Goal: Navigation & Orientation: Find specific page/section

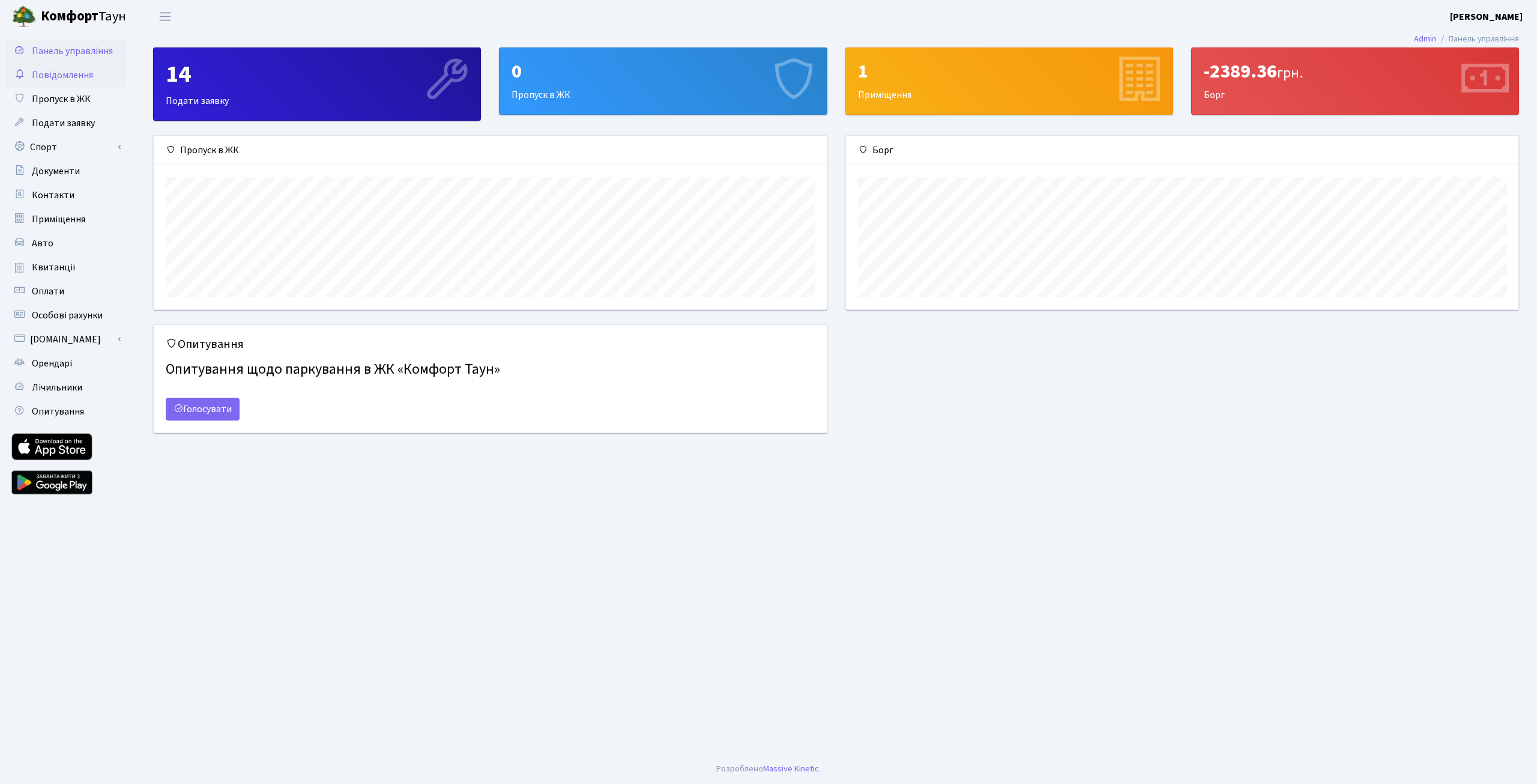
click at [52, 82] on link "Повідомлення" at bounding box center [66, 75] width 120 height 24
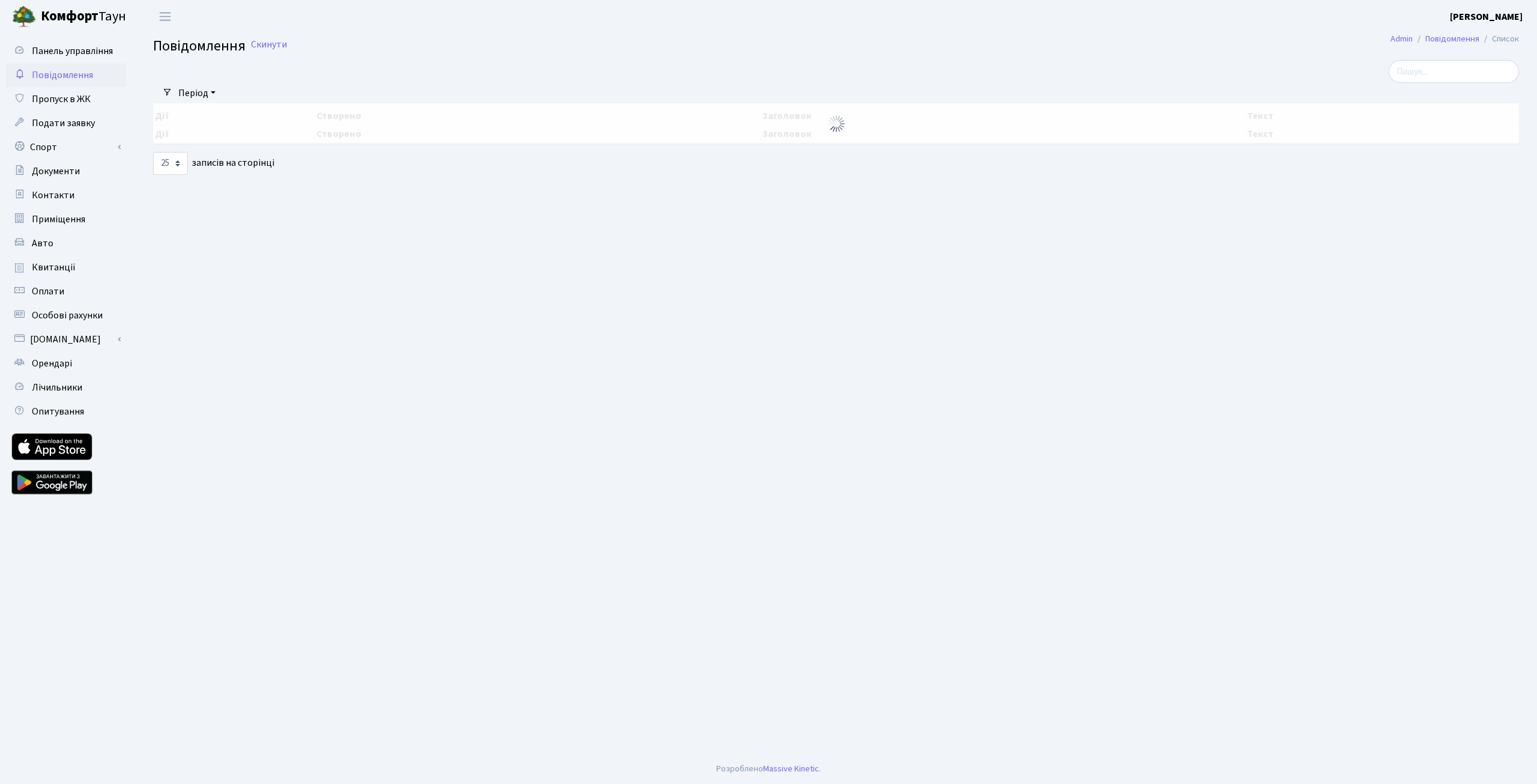
select select "25"
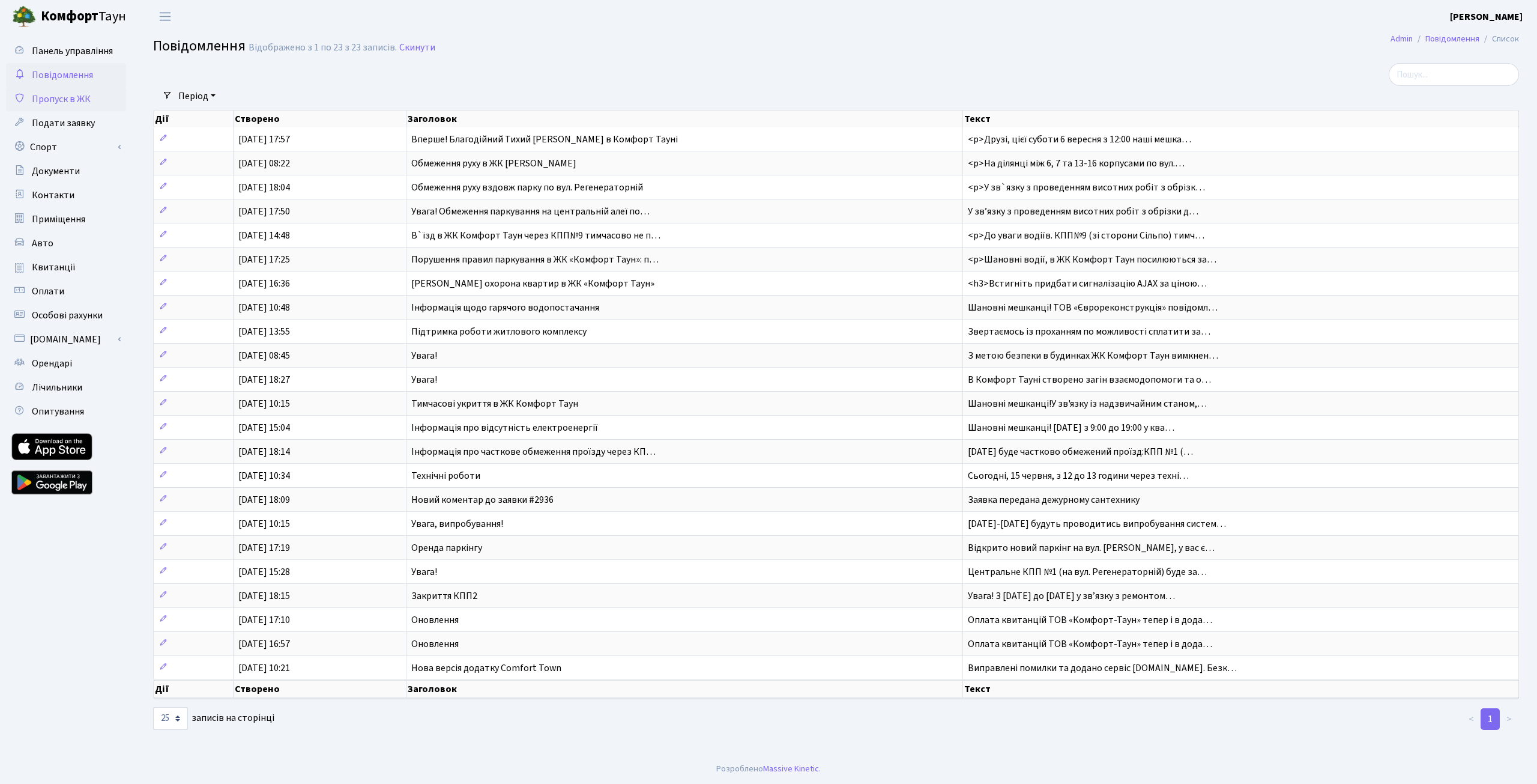
click at [49, 92] on span "Пропуск в ЖК" at bounding box center [61, 99] width 59 height 13
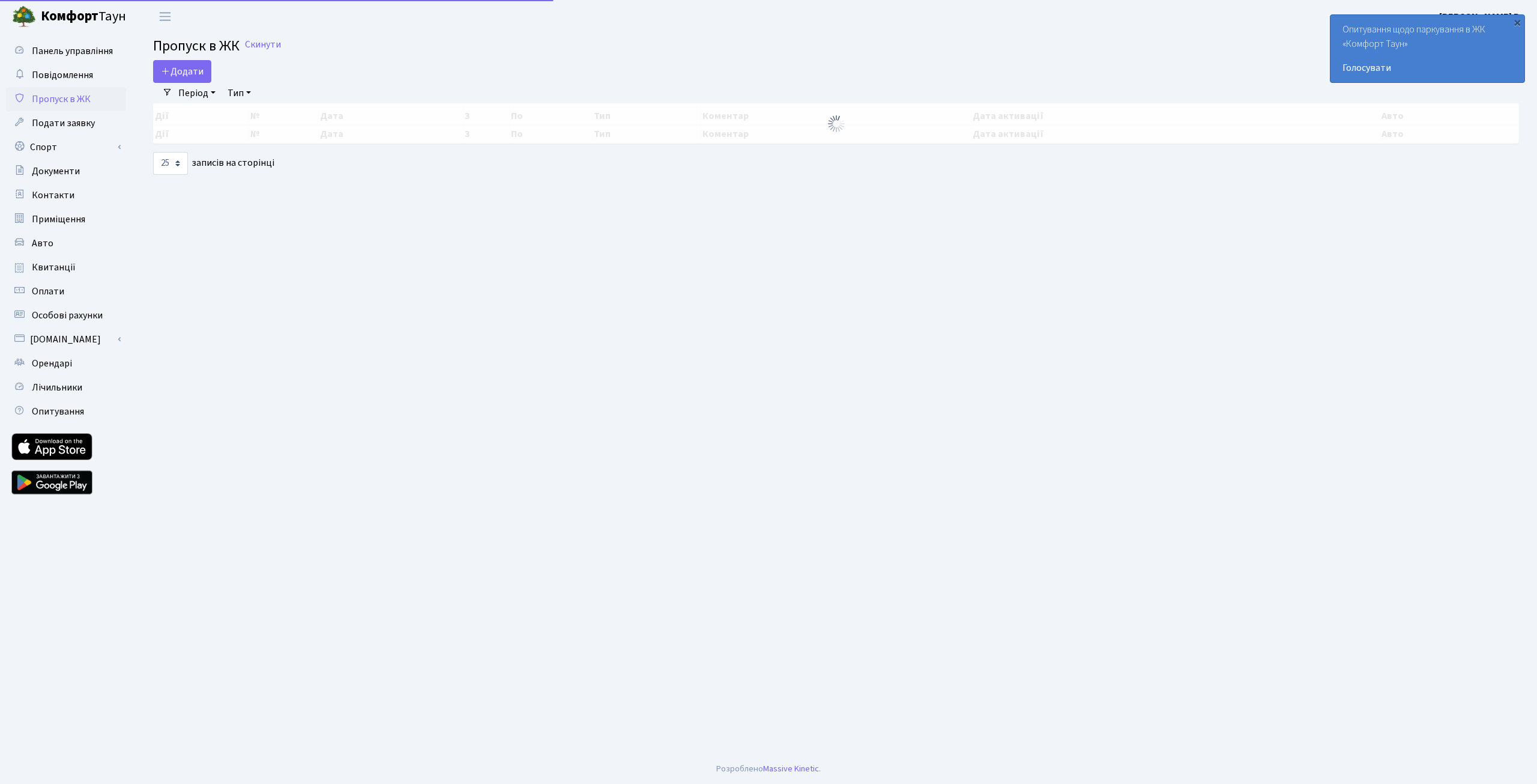
select select "25"
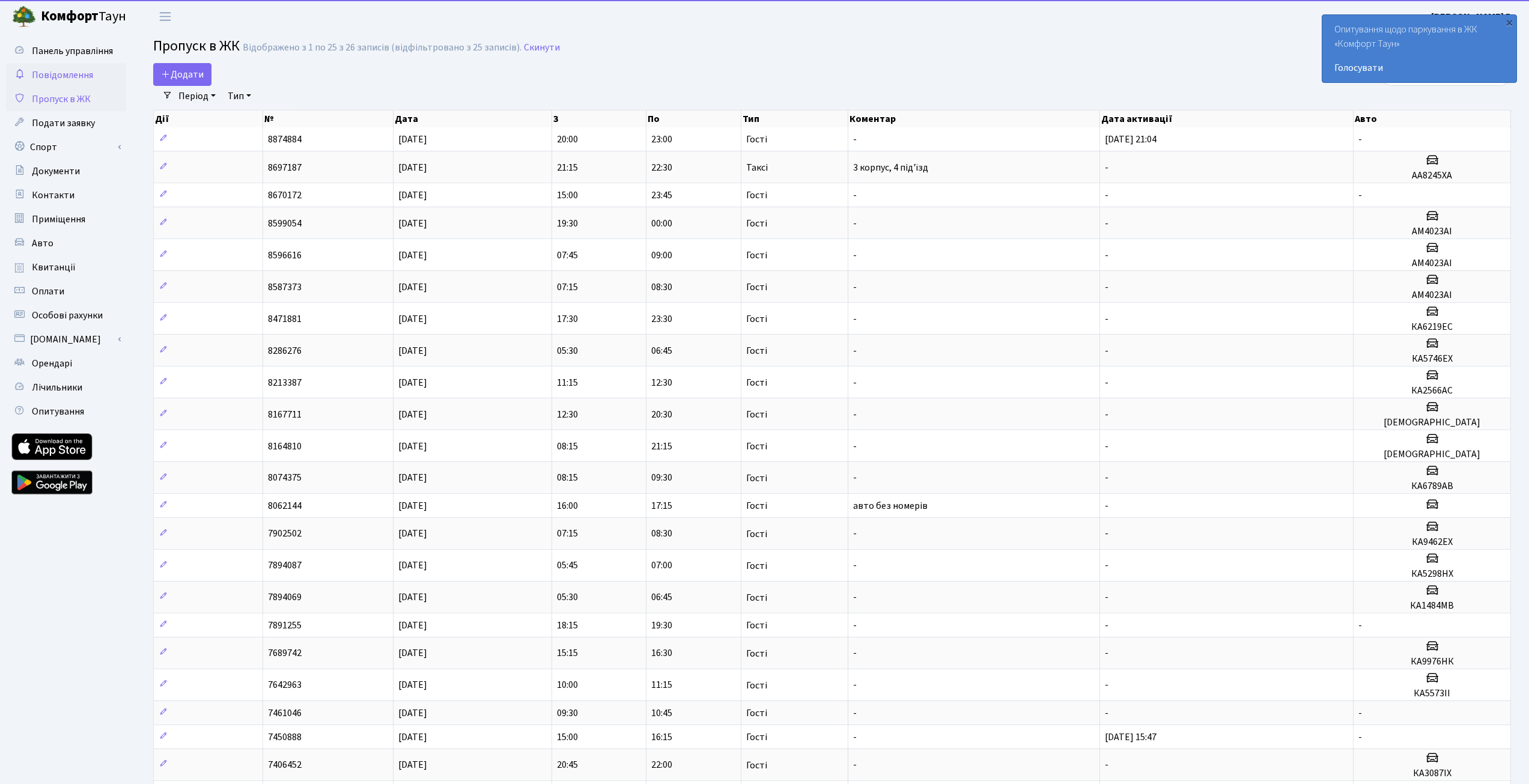
click at [50, 78] on span "Повідомлення" at bounding box center [62, 75] width 61 height 13
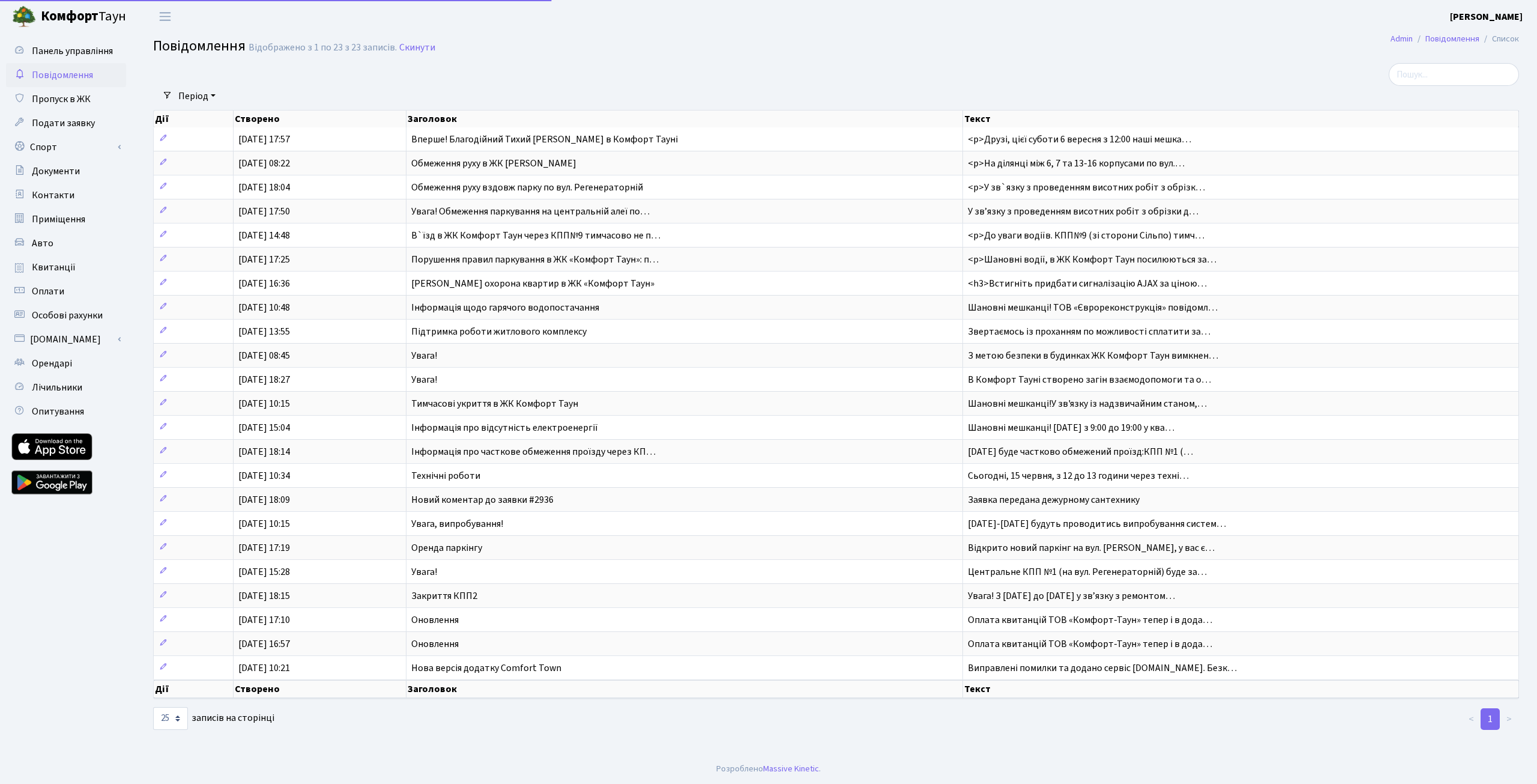
select select "25"
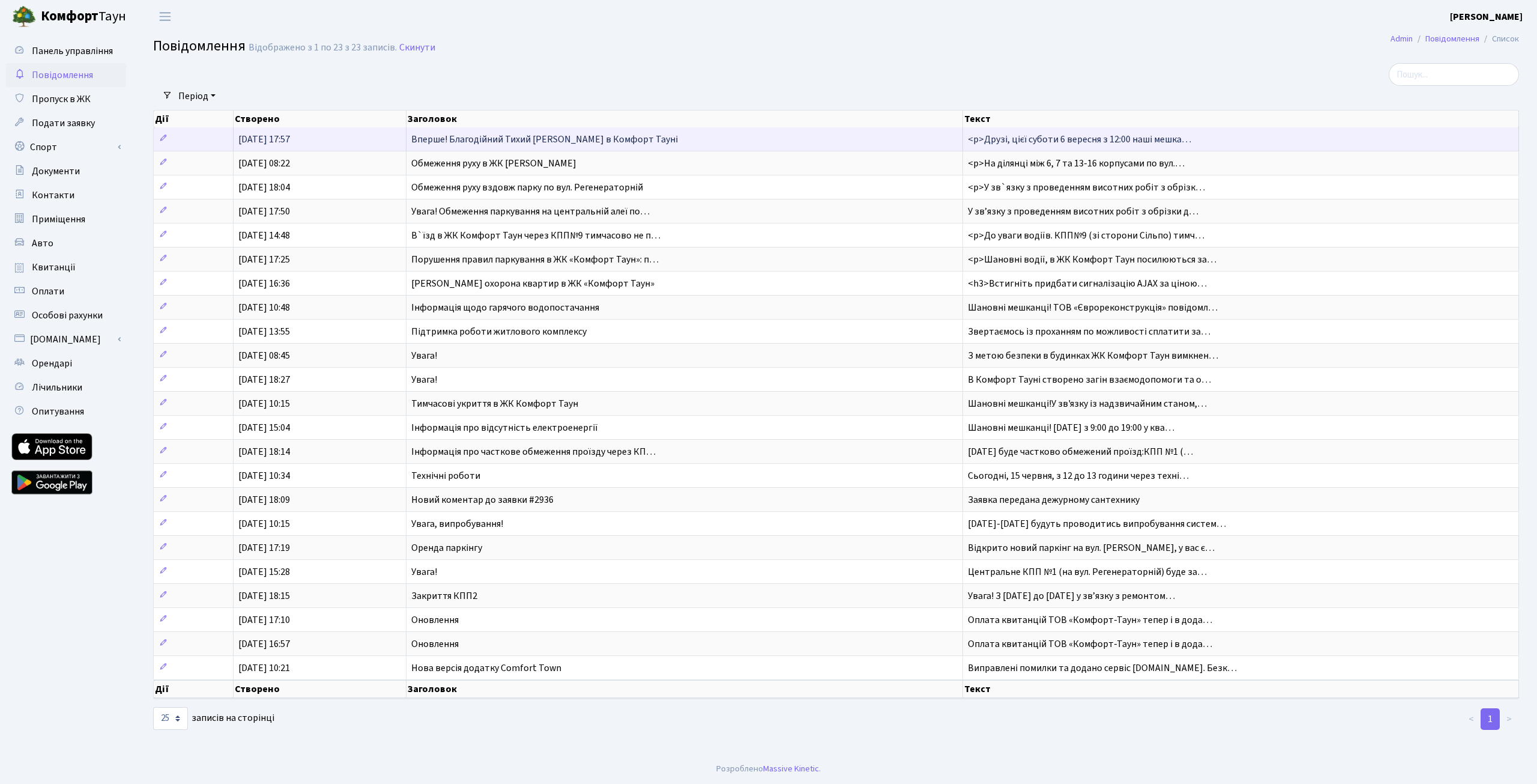
click at [510, 138] on span "Вперше! Благодійний Тихий Маркет в Комфорт Тауні" at bounding box center [545, 139] width 267 height 13
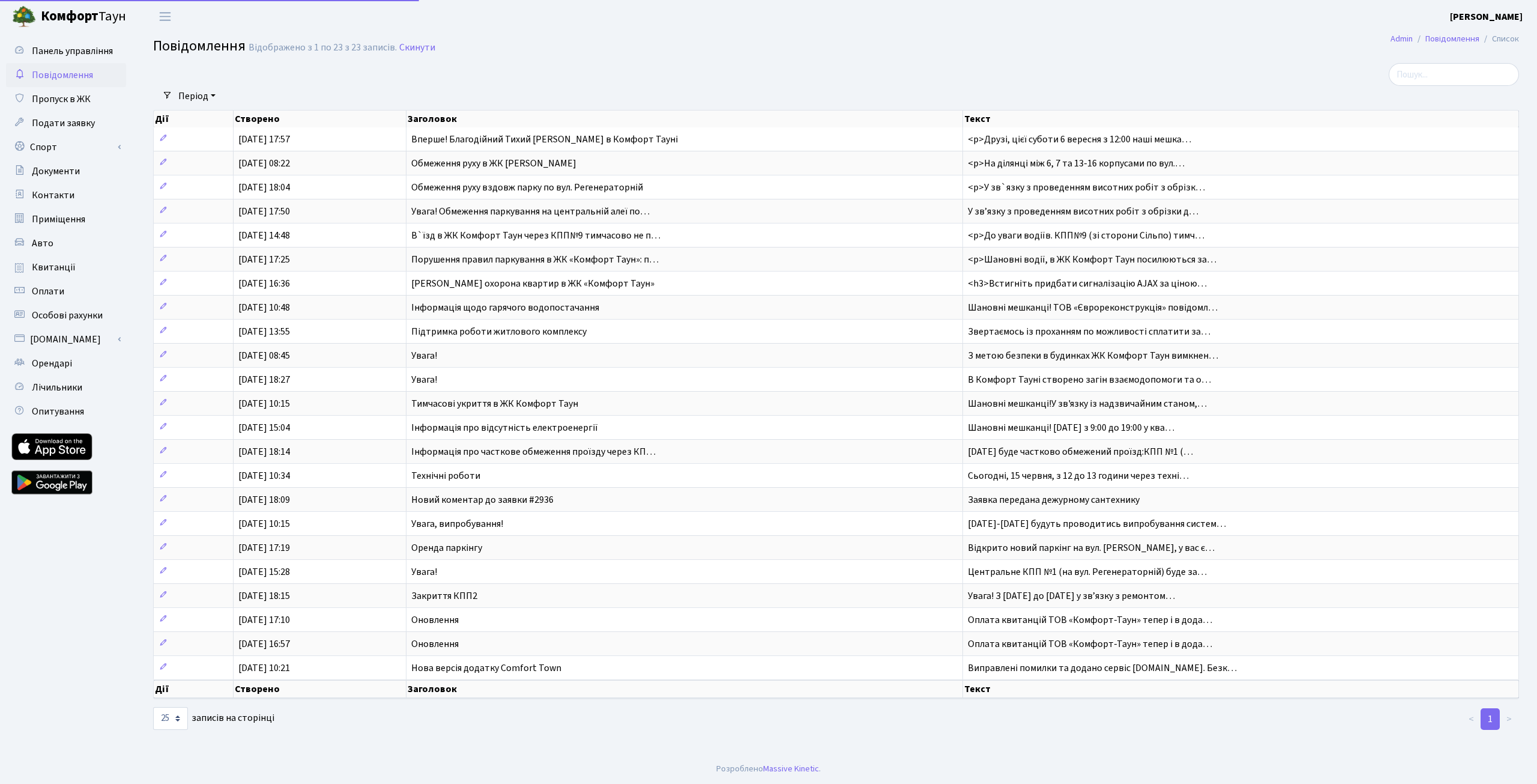
select select "25"
click at [54, 143] on link "Спорт" at bounding box center [66, 147] width 120 height 24
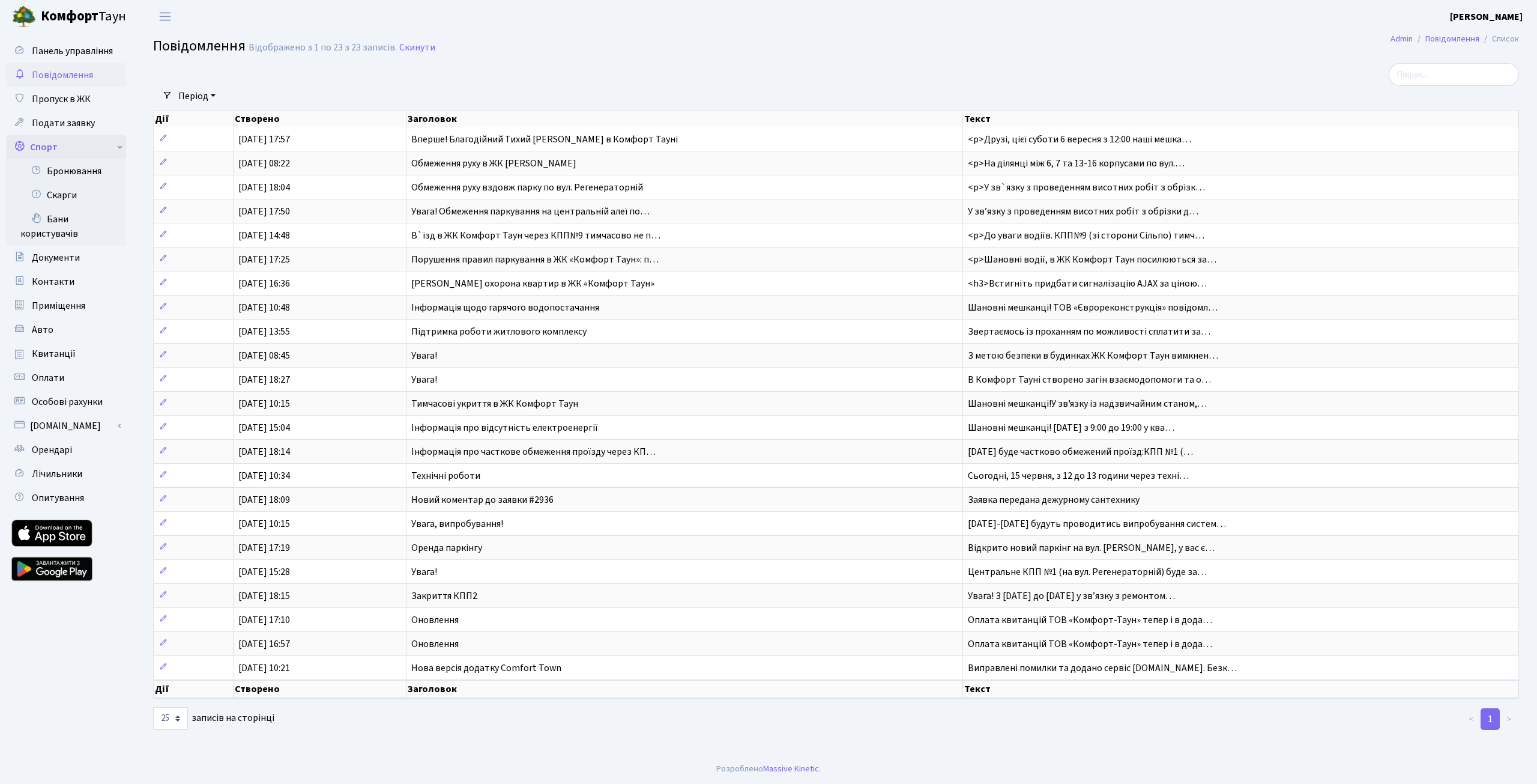
click at [54, 143] on link "Спорт" at bounding box center [66, 147] width 120 height 24
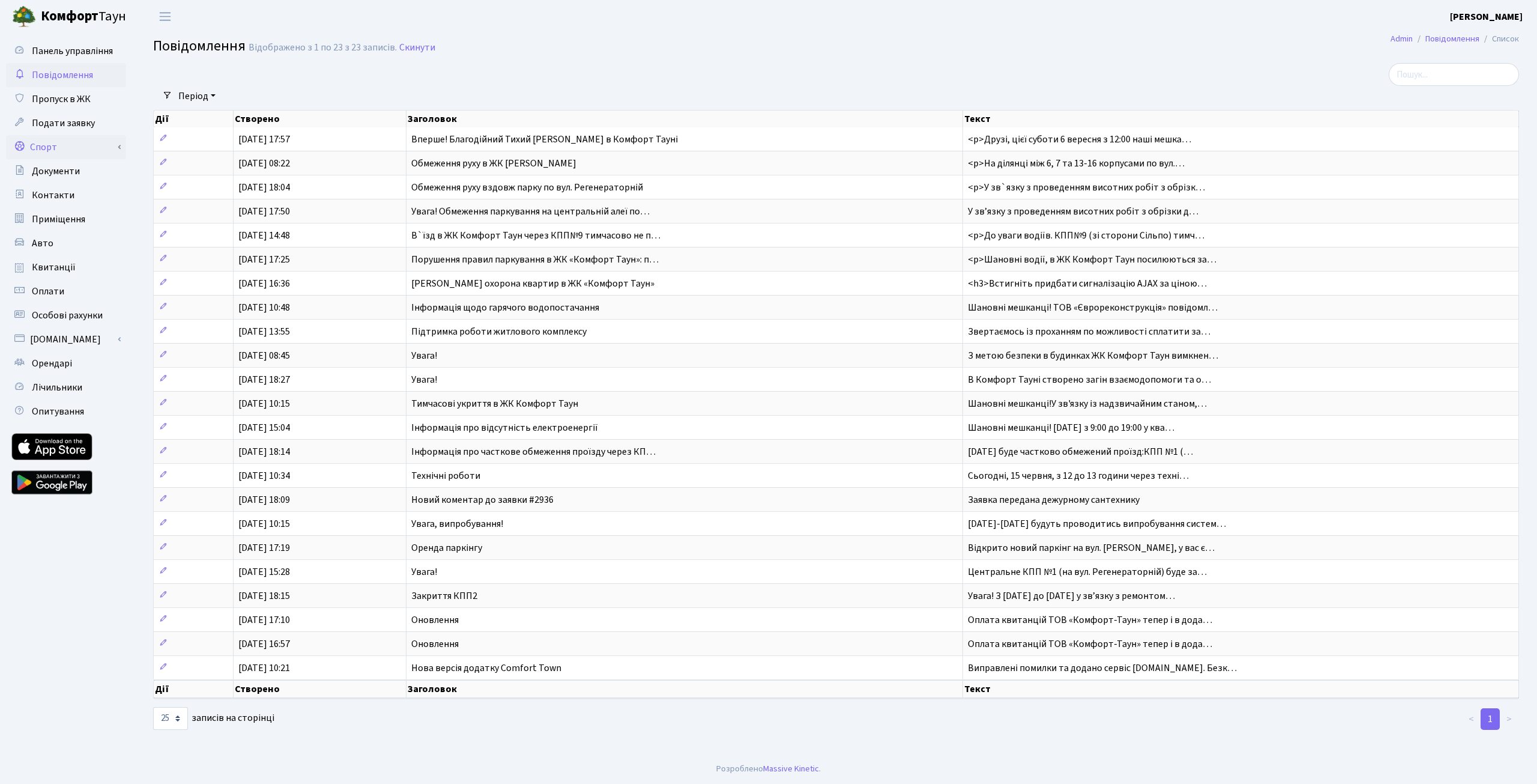
click at [54, 143] on link "Спорт" at bounding box center [66, 147] width 120 height 24
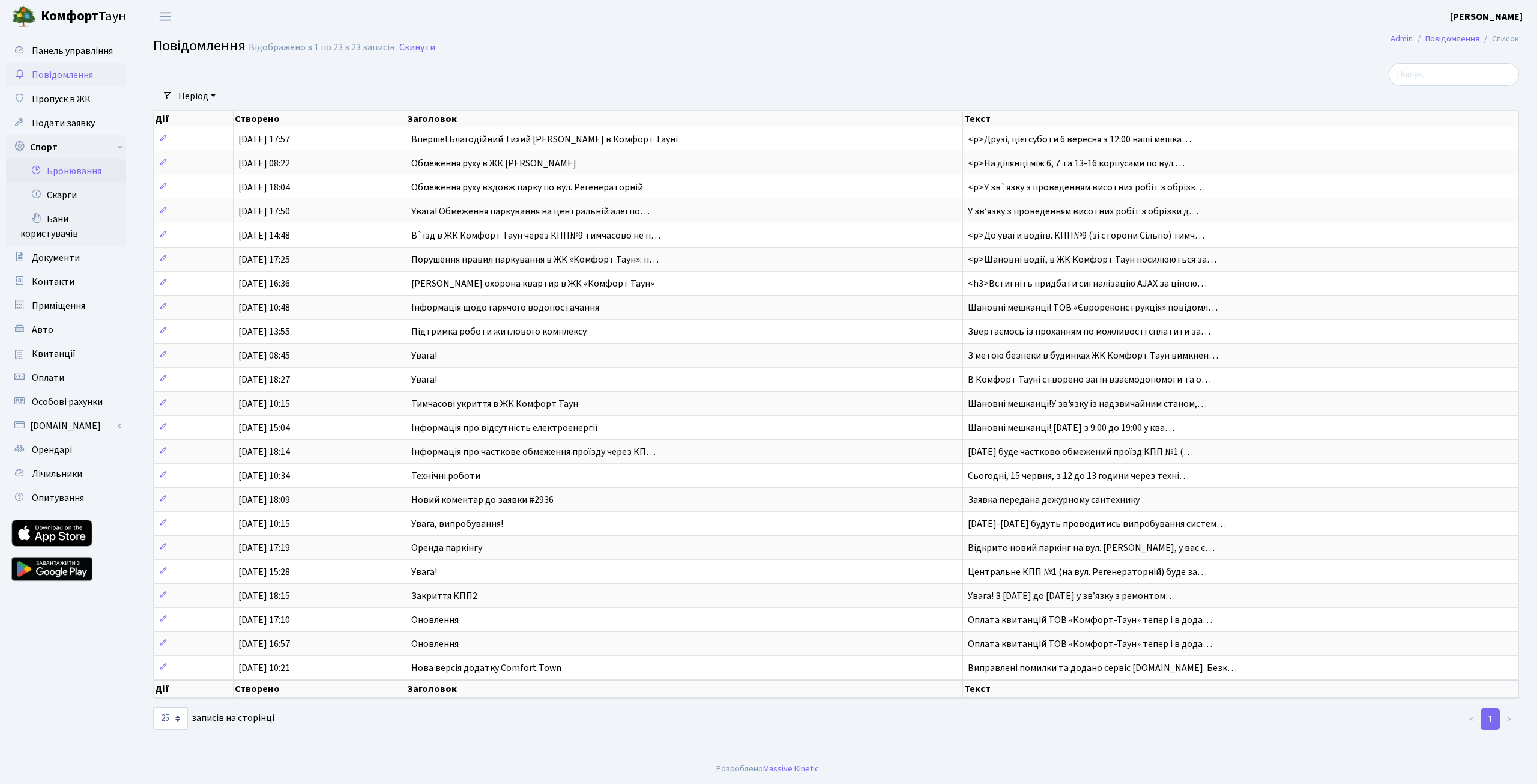
click at [58, 167] on link "Бронювання" at bounding box center [66, 171] width 120 height 24
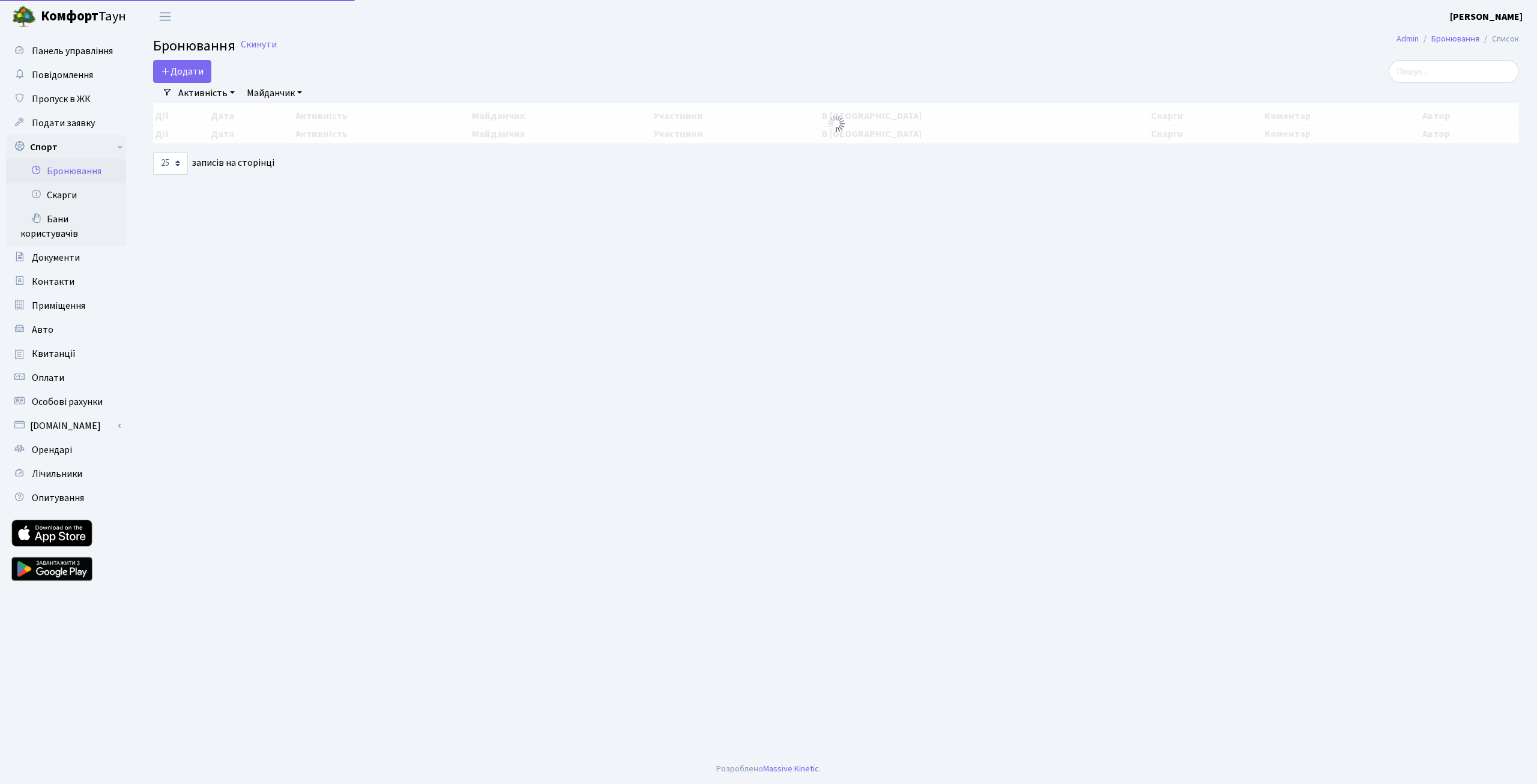
select select "25"
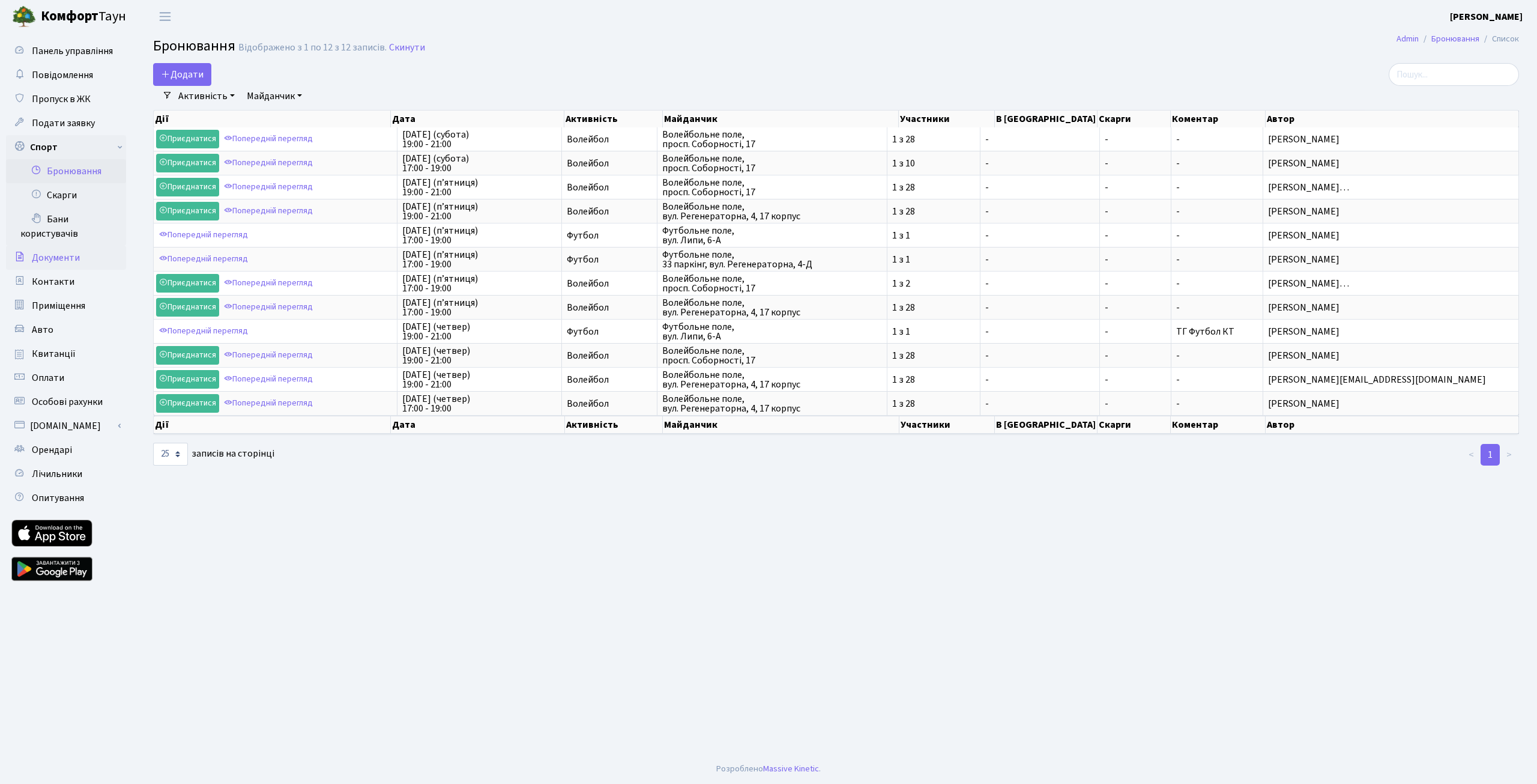
click at [61, 261] on span "Документи" at bounding box center [56, 258] width 48 height 13
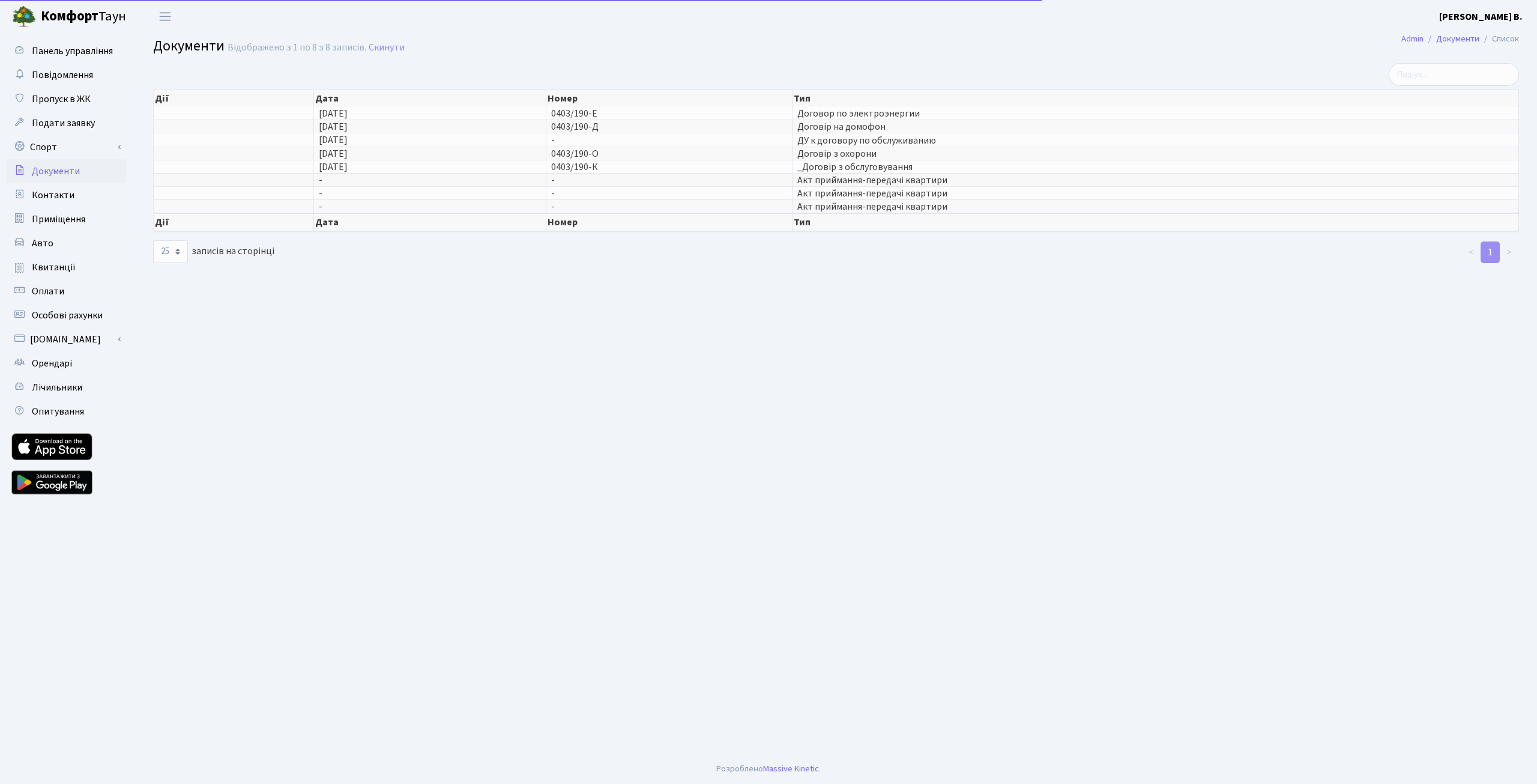
select select "25"
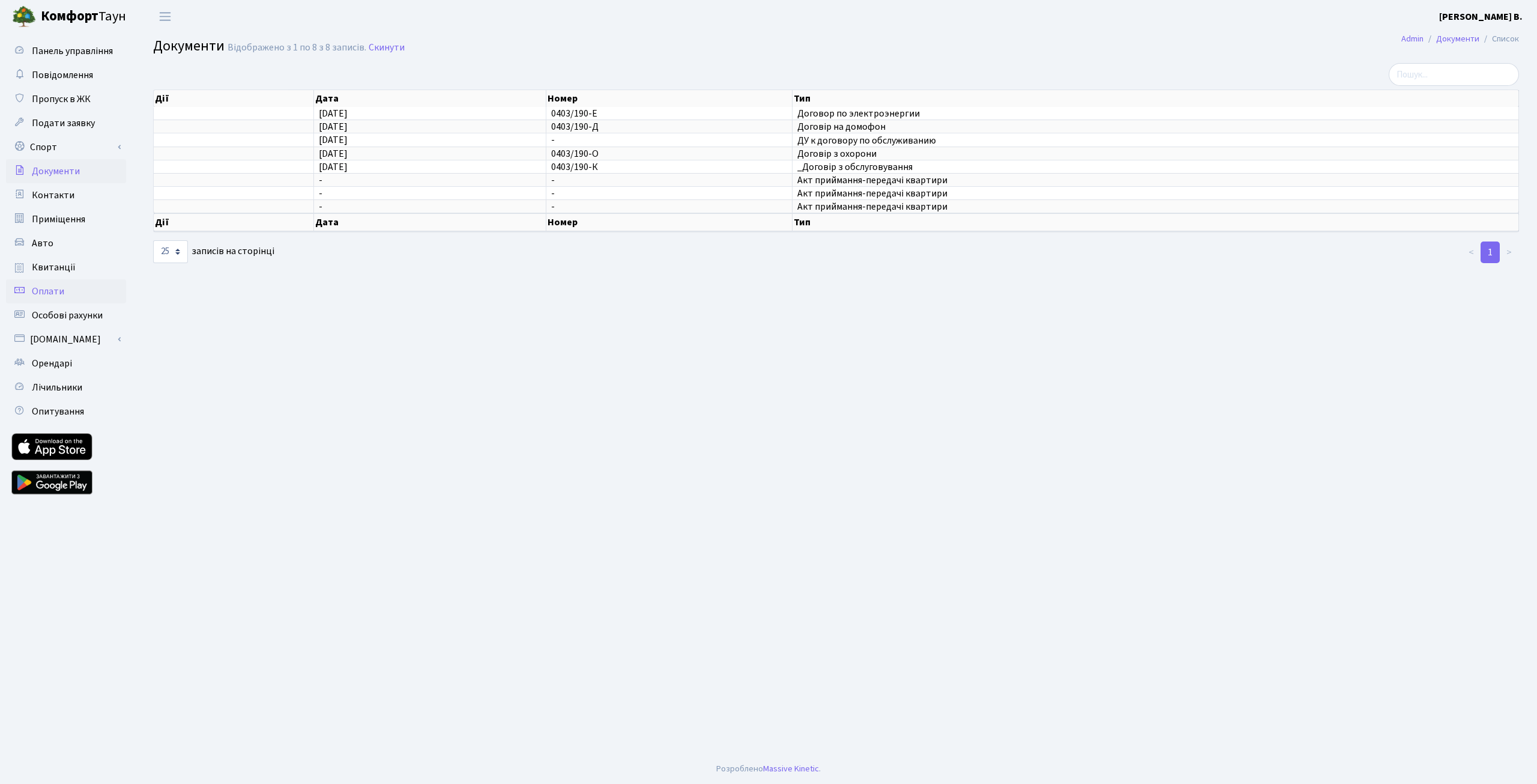
click at [60, 285] on span "Оплати" at bounding box center [48, 291] width 32 height 13
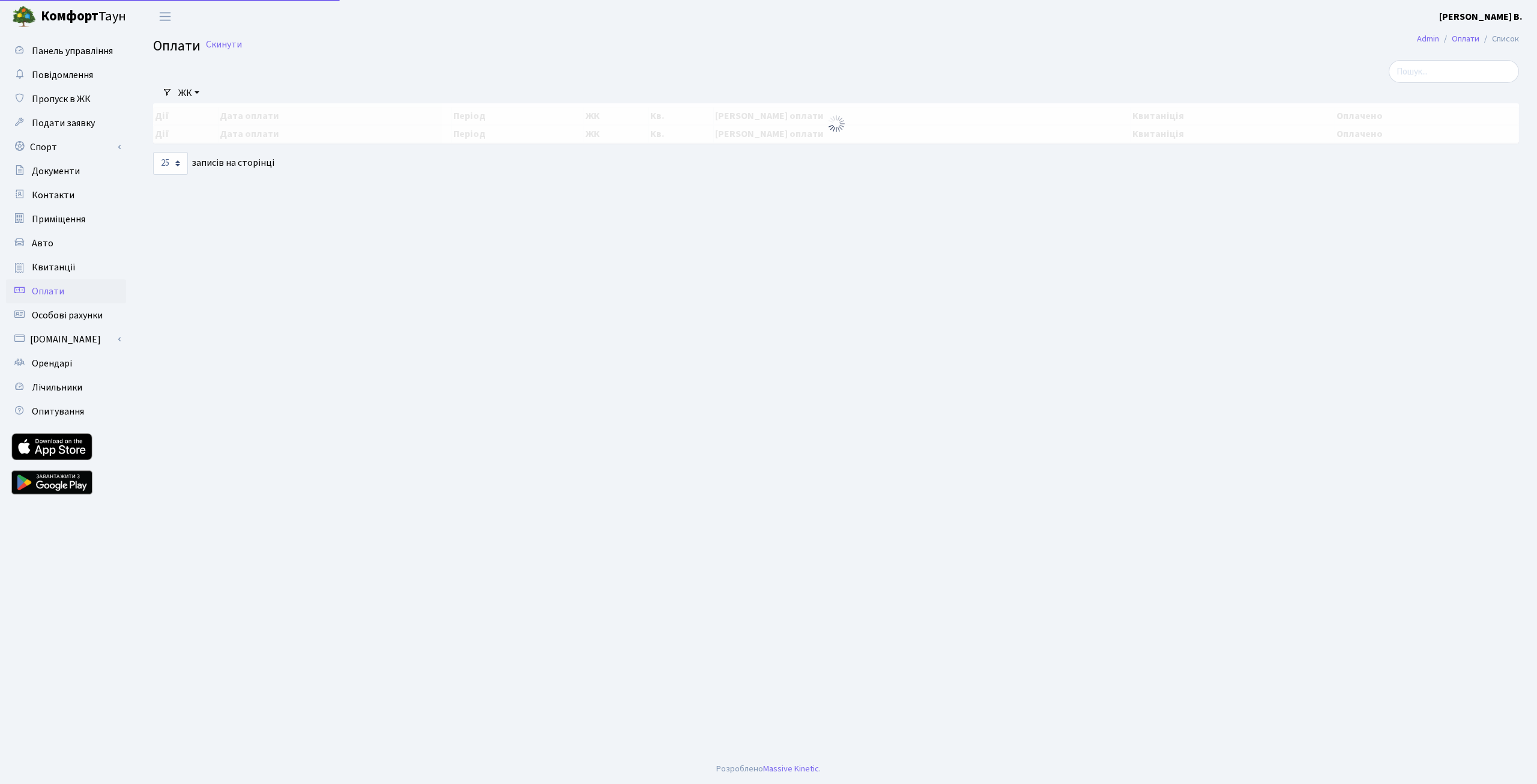
select select "25"
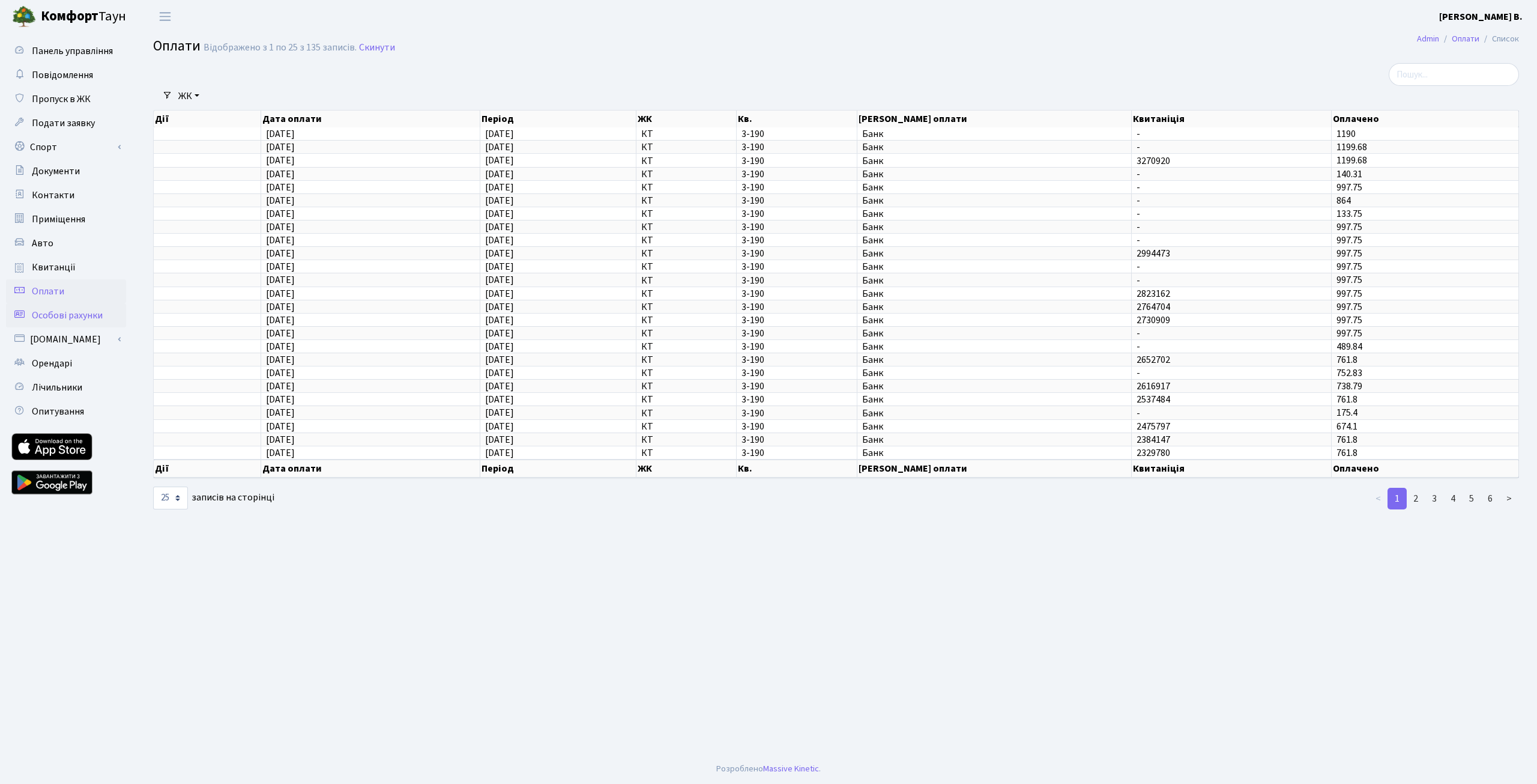
click at [71, 315] on span "Особові рахунки" at bounding box center [67, 315] width 71 height 13
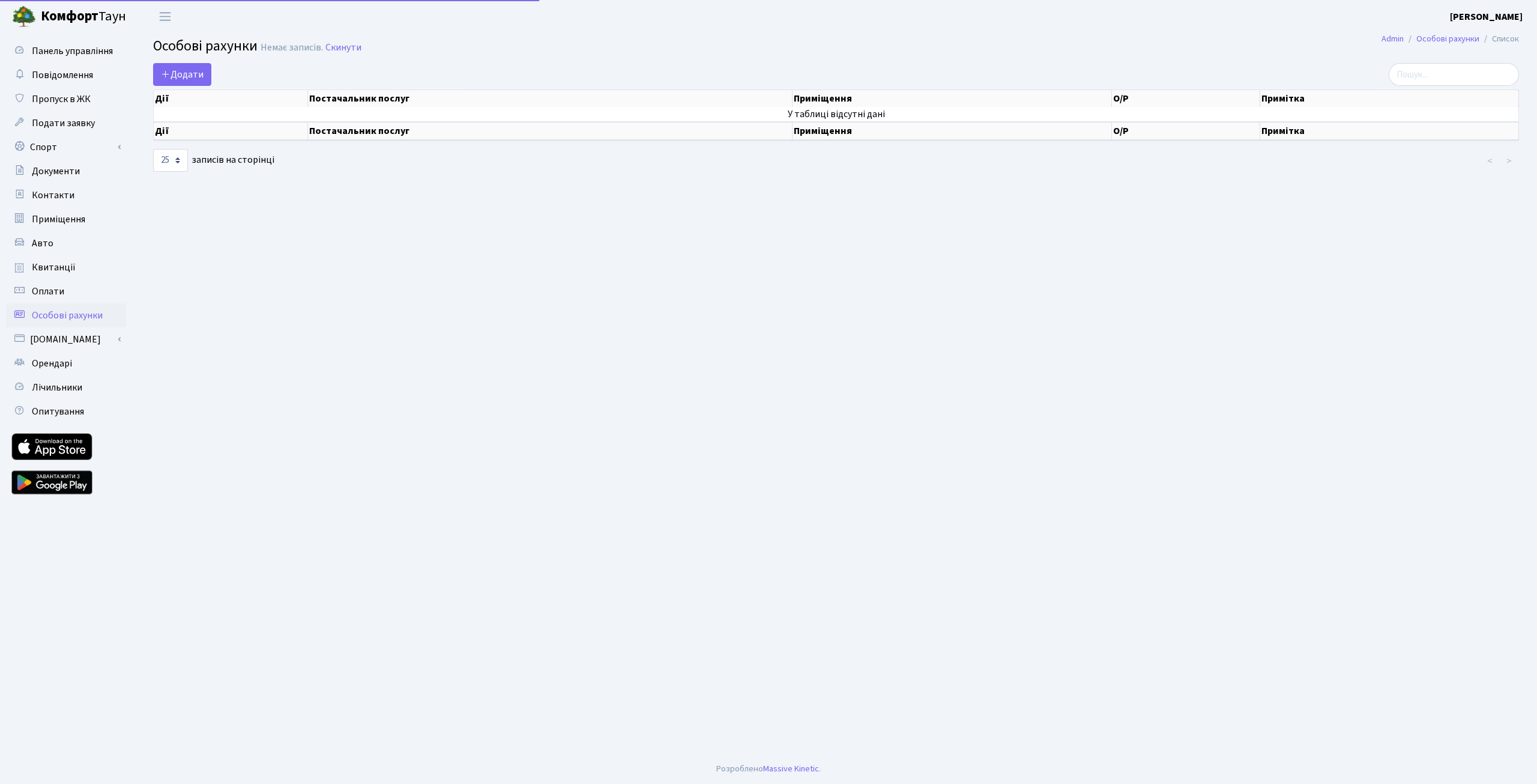
select select "25"
click at [61, 337] on link "[DOMAIN_NAME]" at bounding box center [66, 339] width 120 height 24
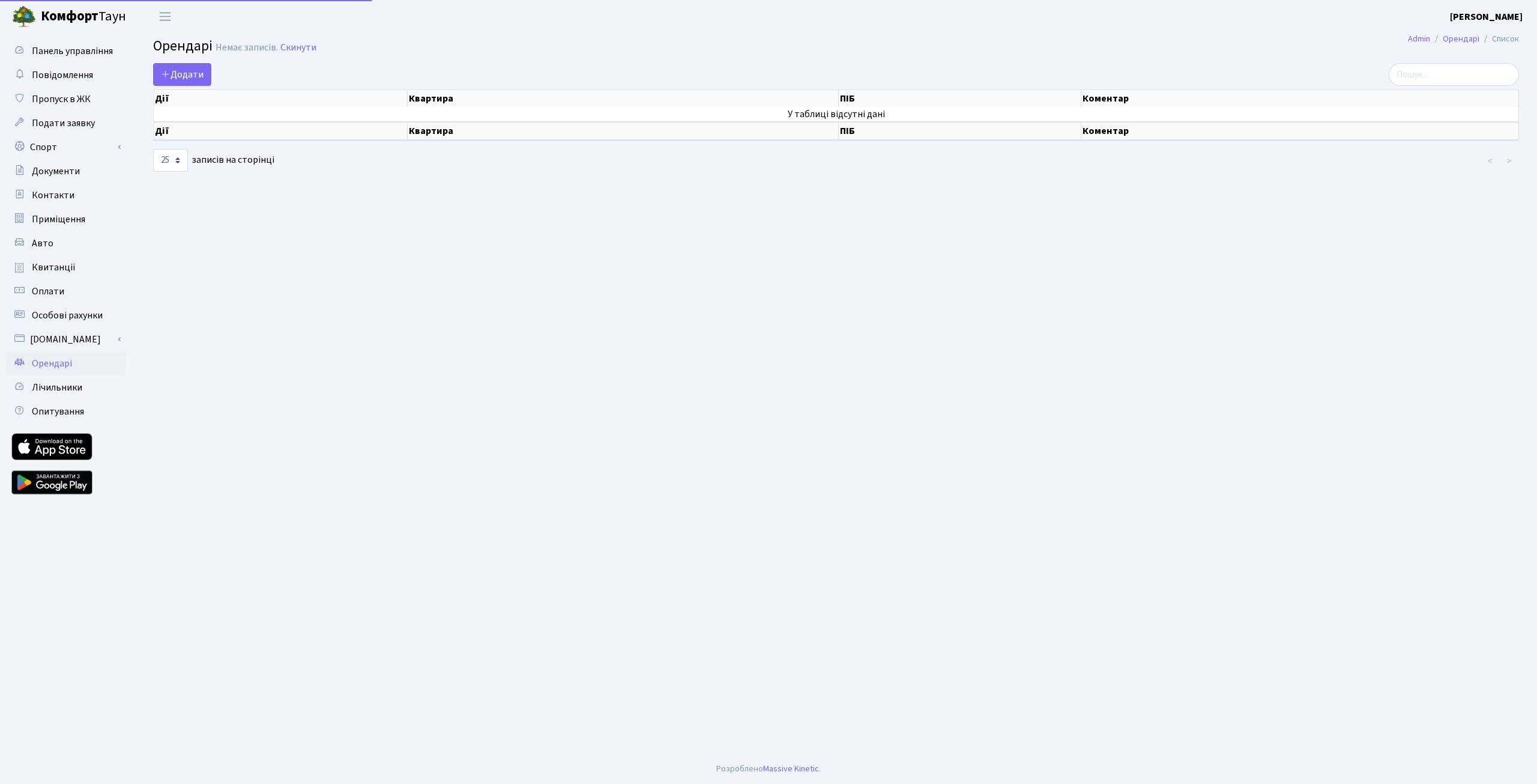
select select "25"
click at [59, 385] on span "Лічильники" at bounding box center [56, 387] width 50 height 13
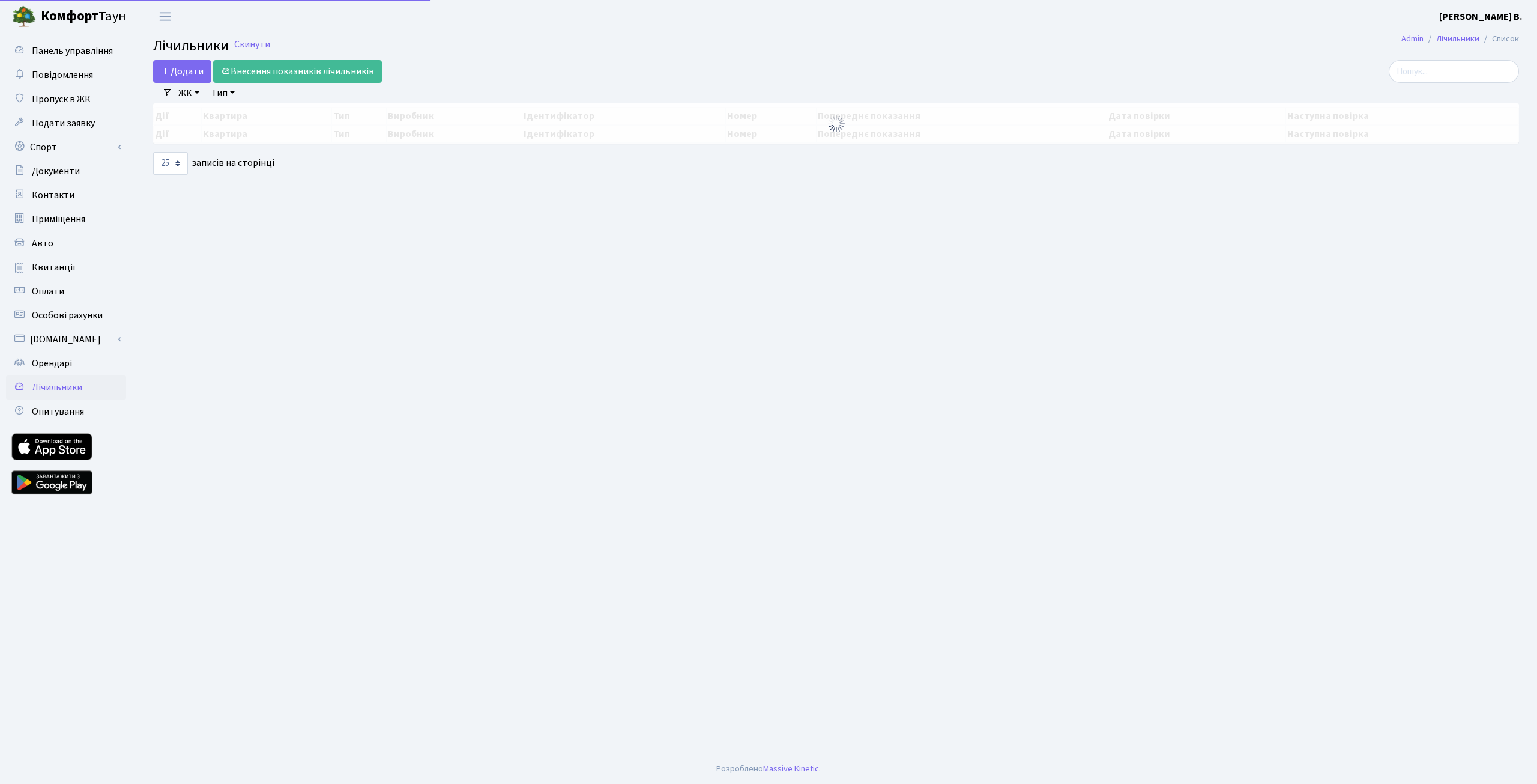
select select "25"
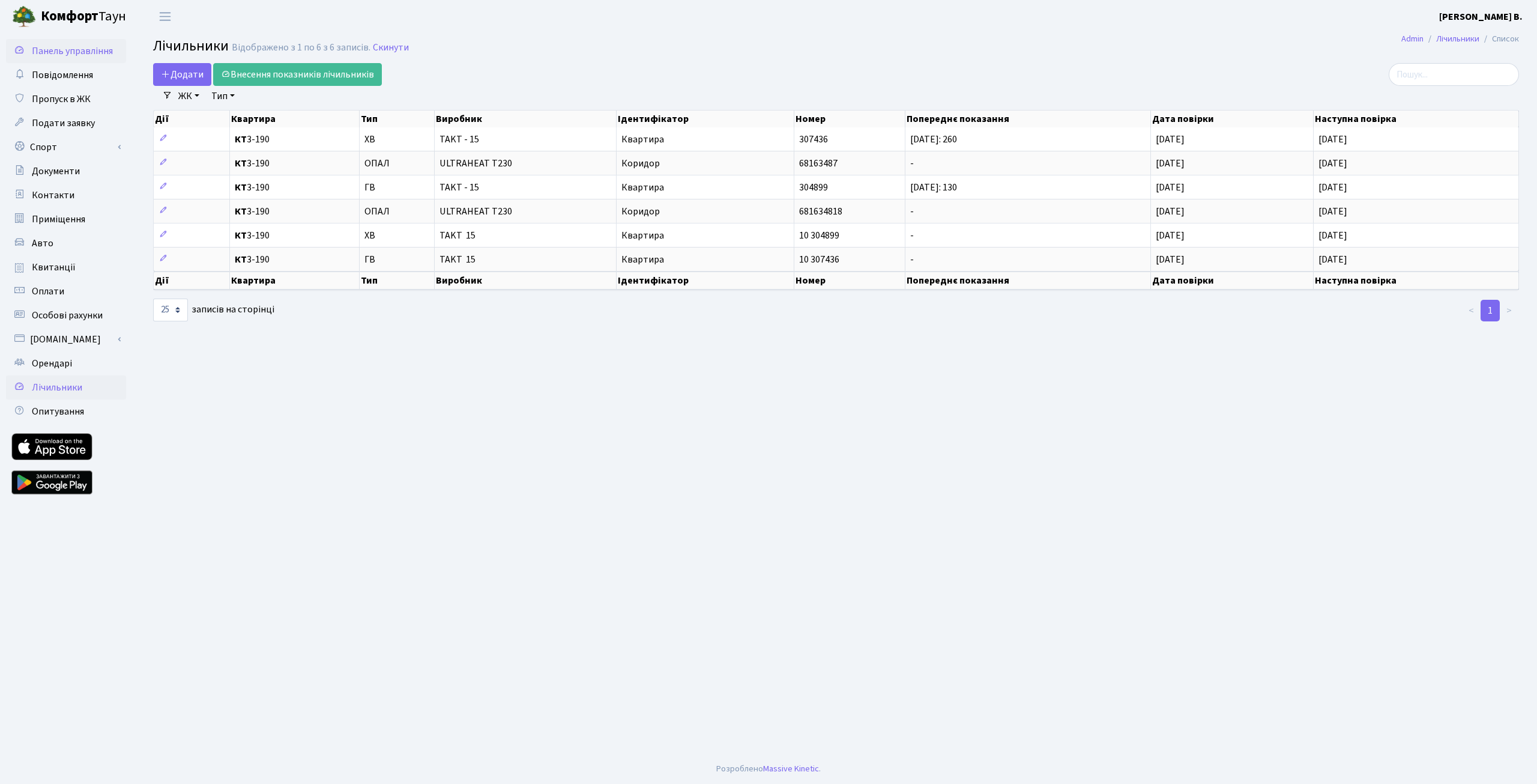
click at [54, 52] on span "Панель управління" at bounding box center [72, 51] width 81 height 13
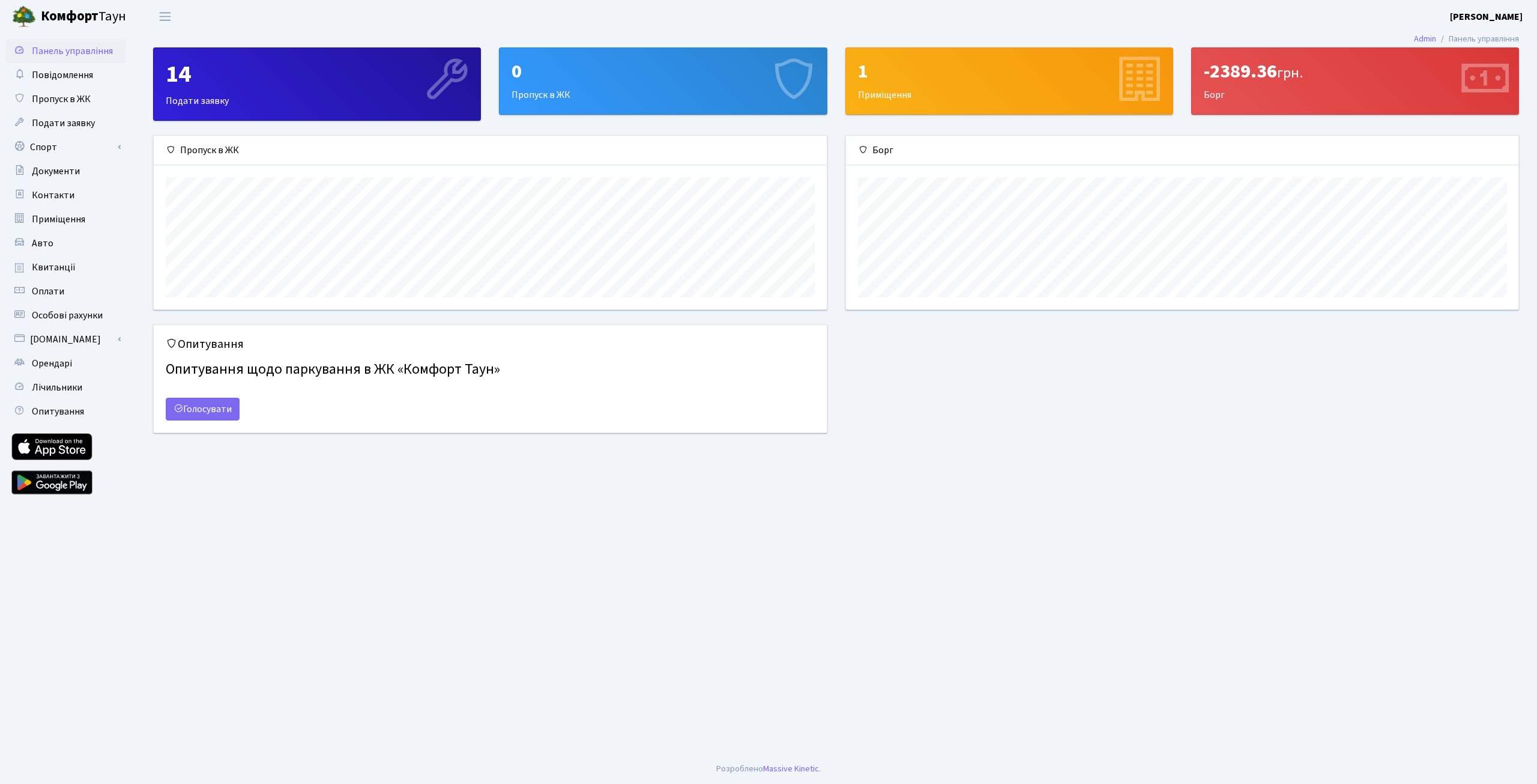
scroll to position [174, 673]
click at [92, 148] on link "Спорт" at bounding box center [66, 147] width 120 height 24
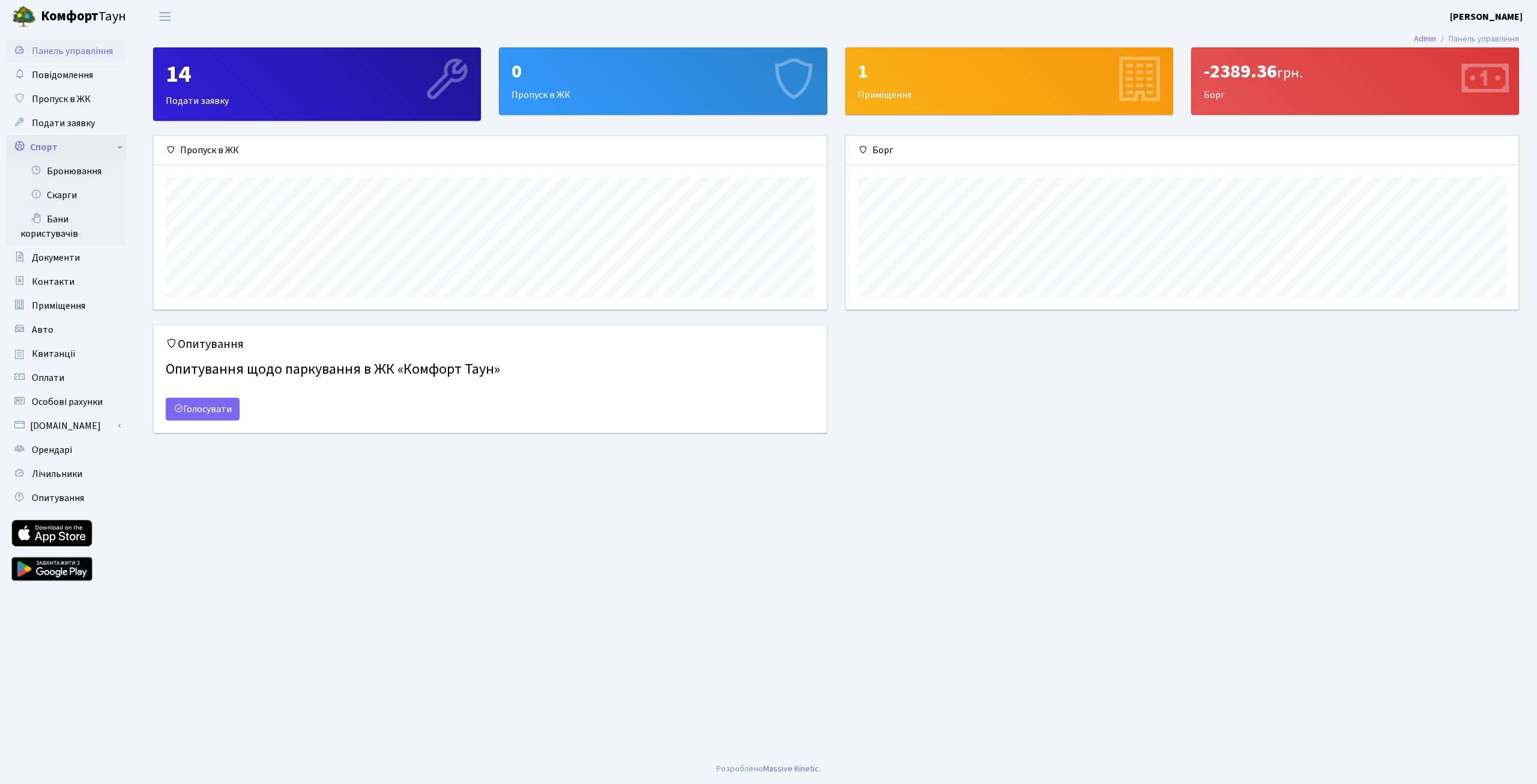
click at [92, 148] on link "Спорт" at bounding box center [66, 147] width 120 height 24
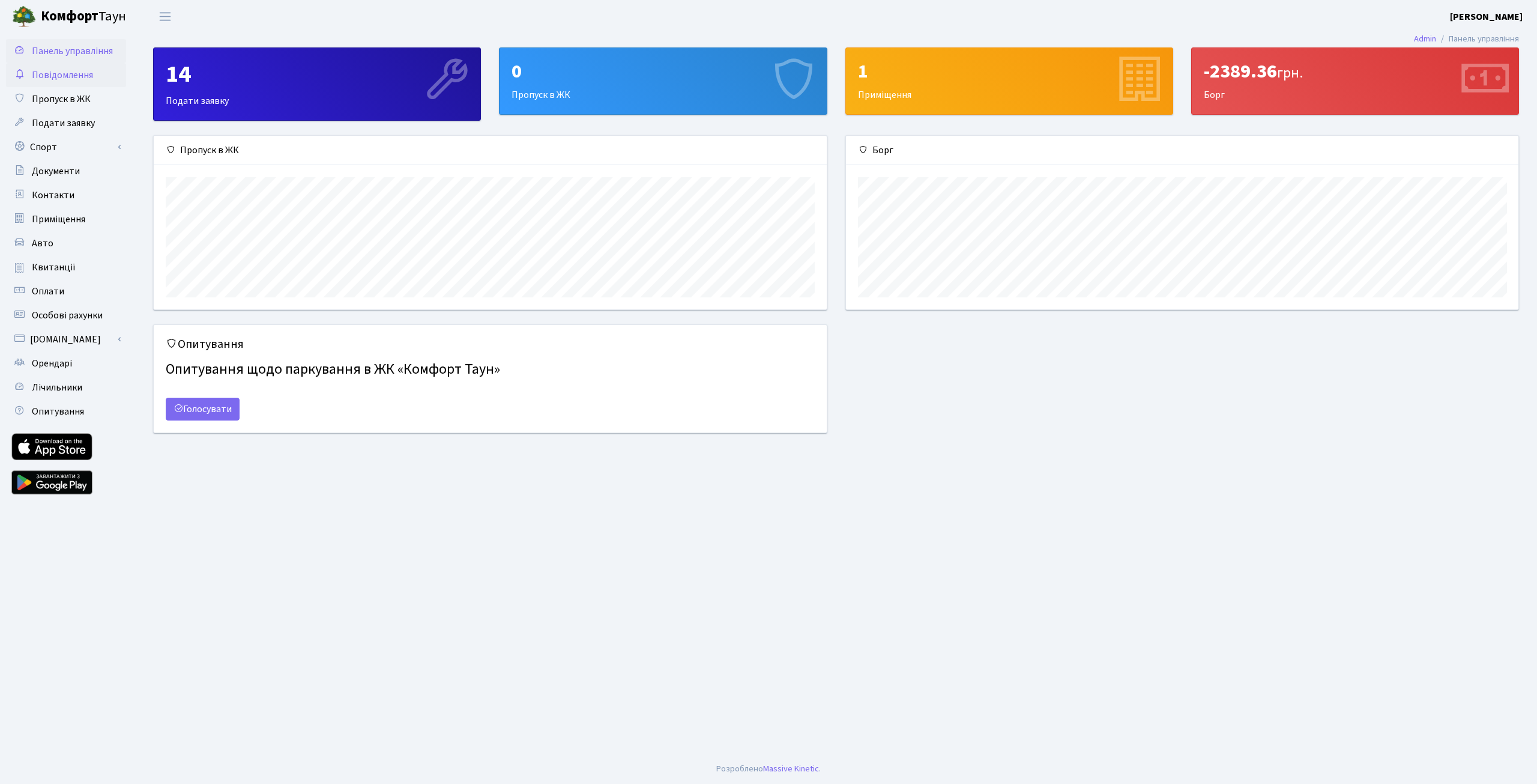
click at [87, 74] on span "Повідомлення" at bounding box center [62, 75] width 61 height 13
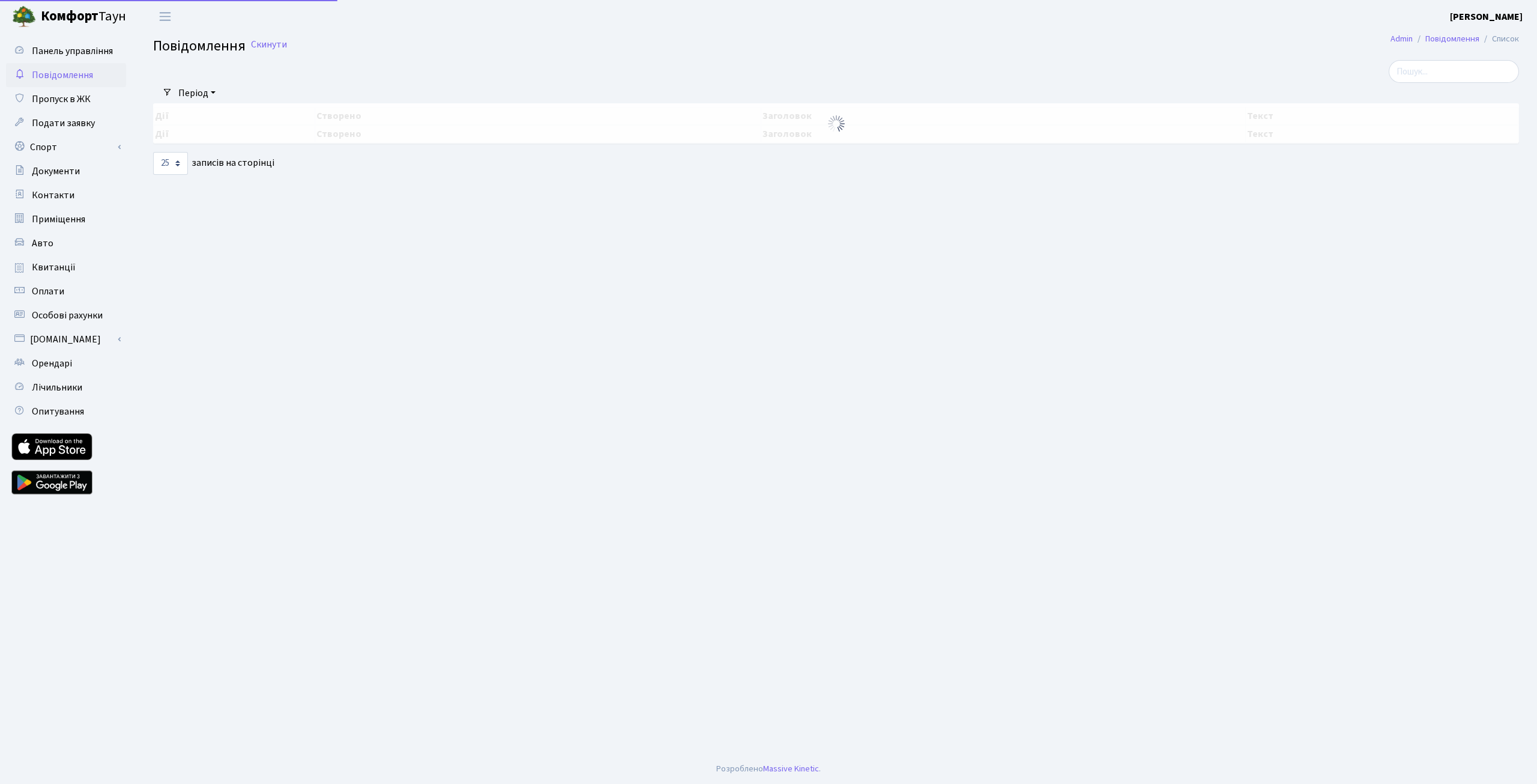
select select "25"
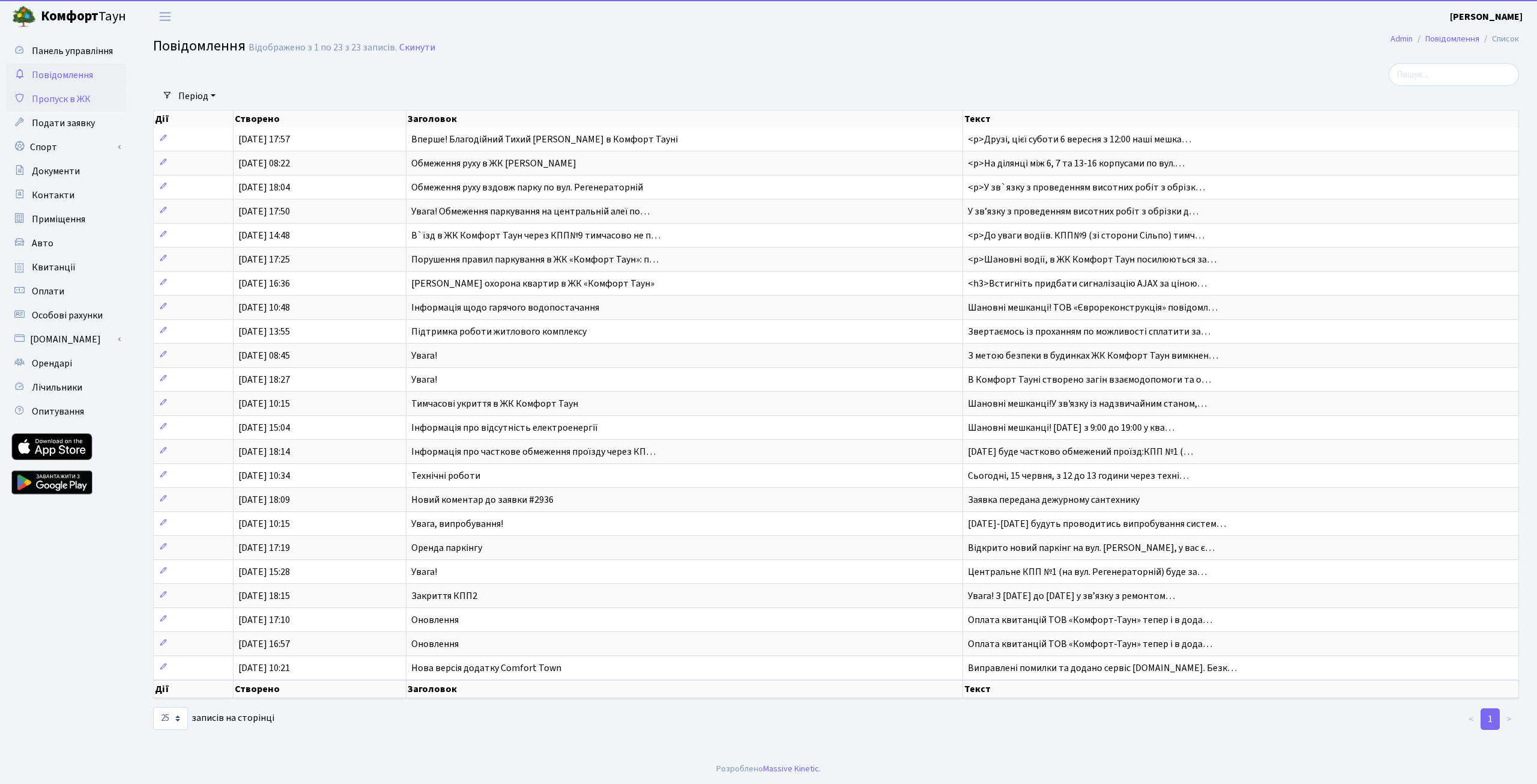
click at [88, 90] on link "Пропуск в ЖК" at bounding box center [66, 99] width 120 height 24
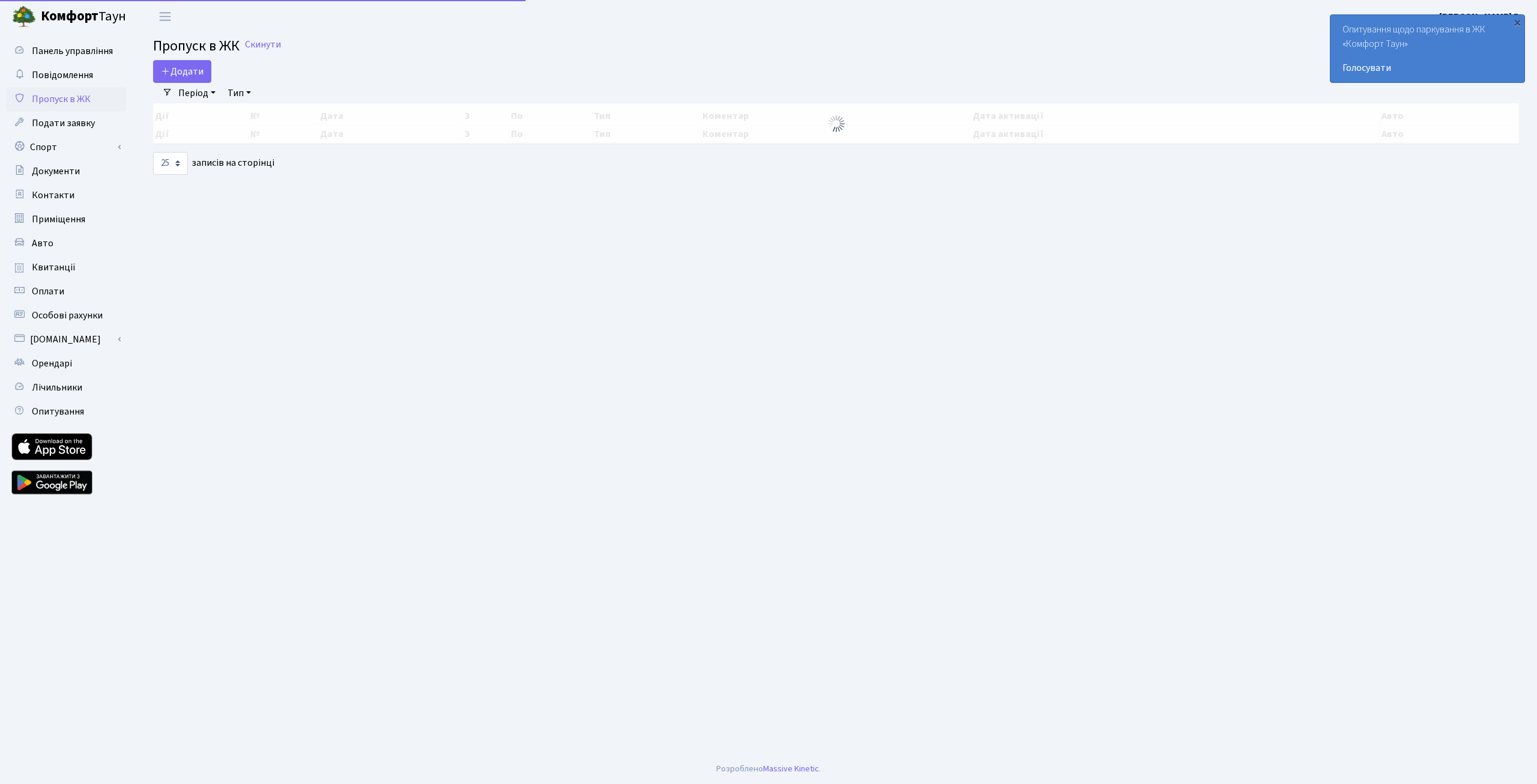
select select "25"
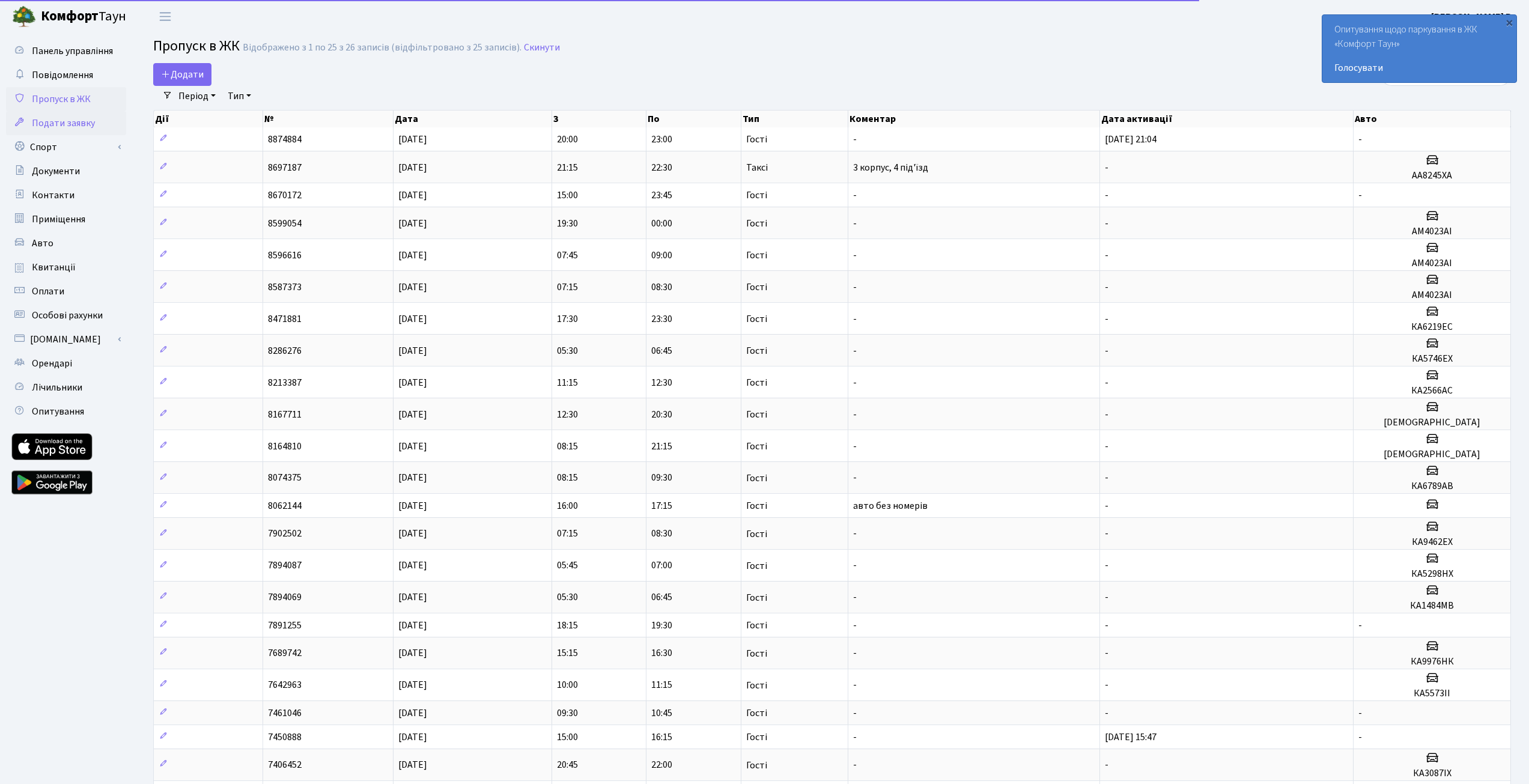
click at [80, 115] on link "Подати заявку" at bounding box center [66, 123] width 120 height 24
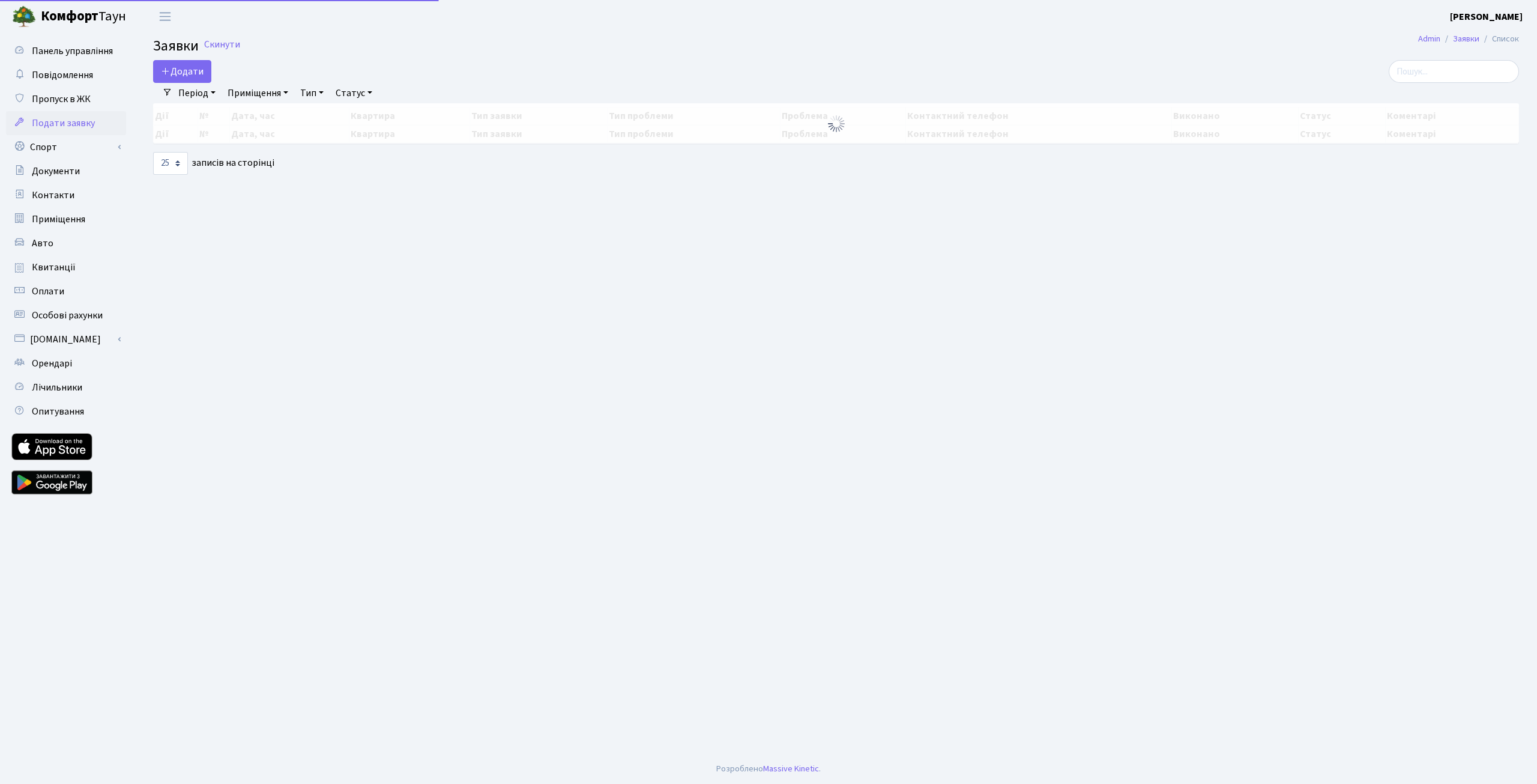
select select "25"
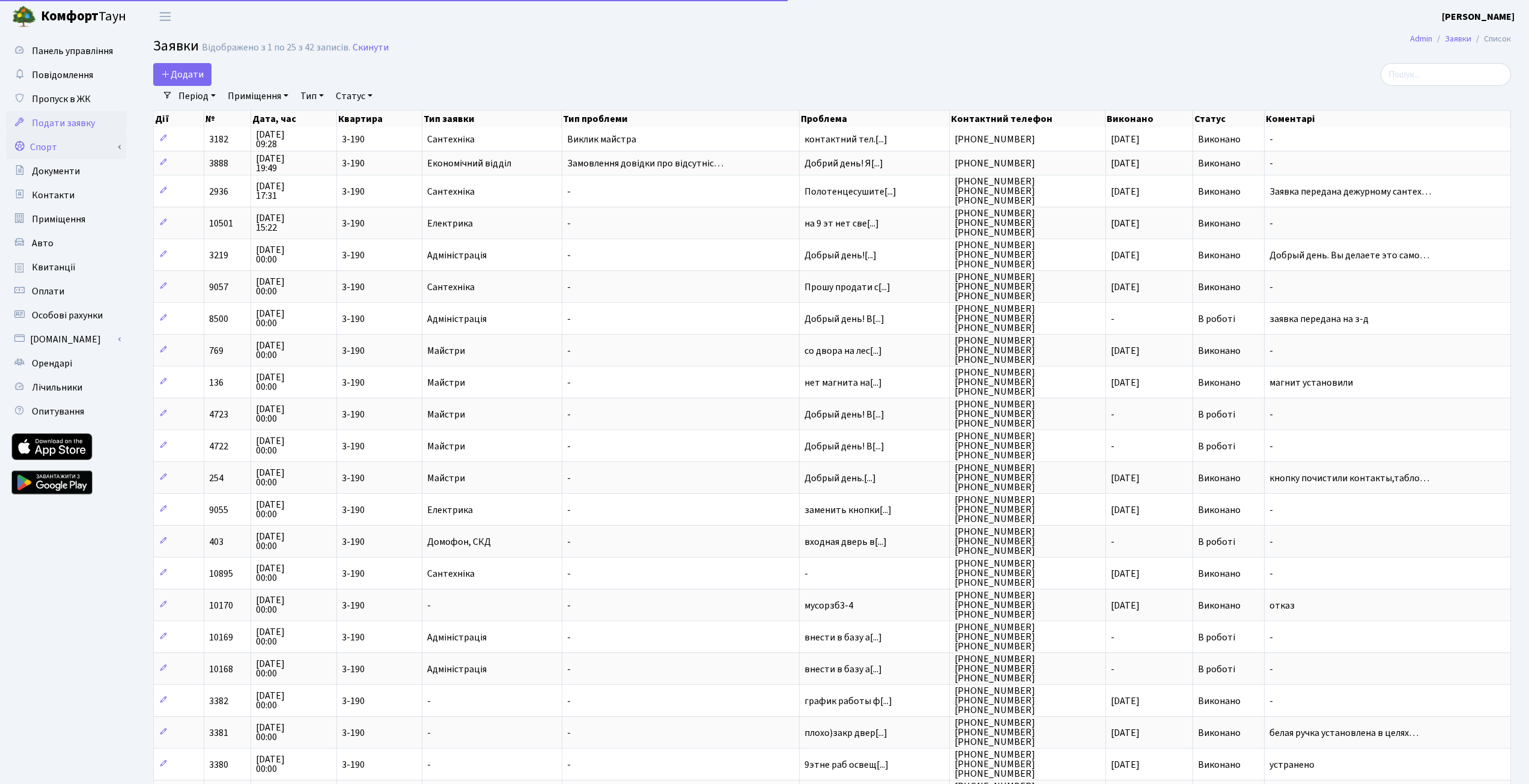
click at [71, 146] on link "Спорт" at bounding box center [66, 147] width 120 height 24
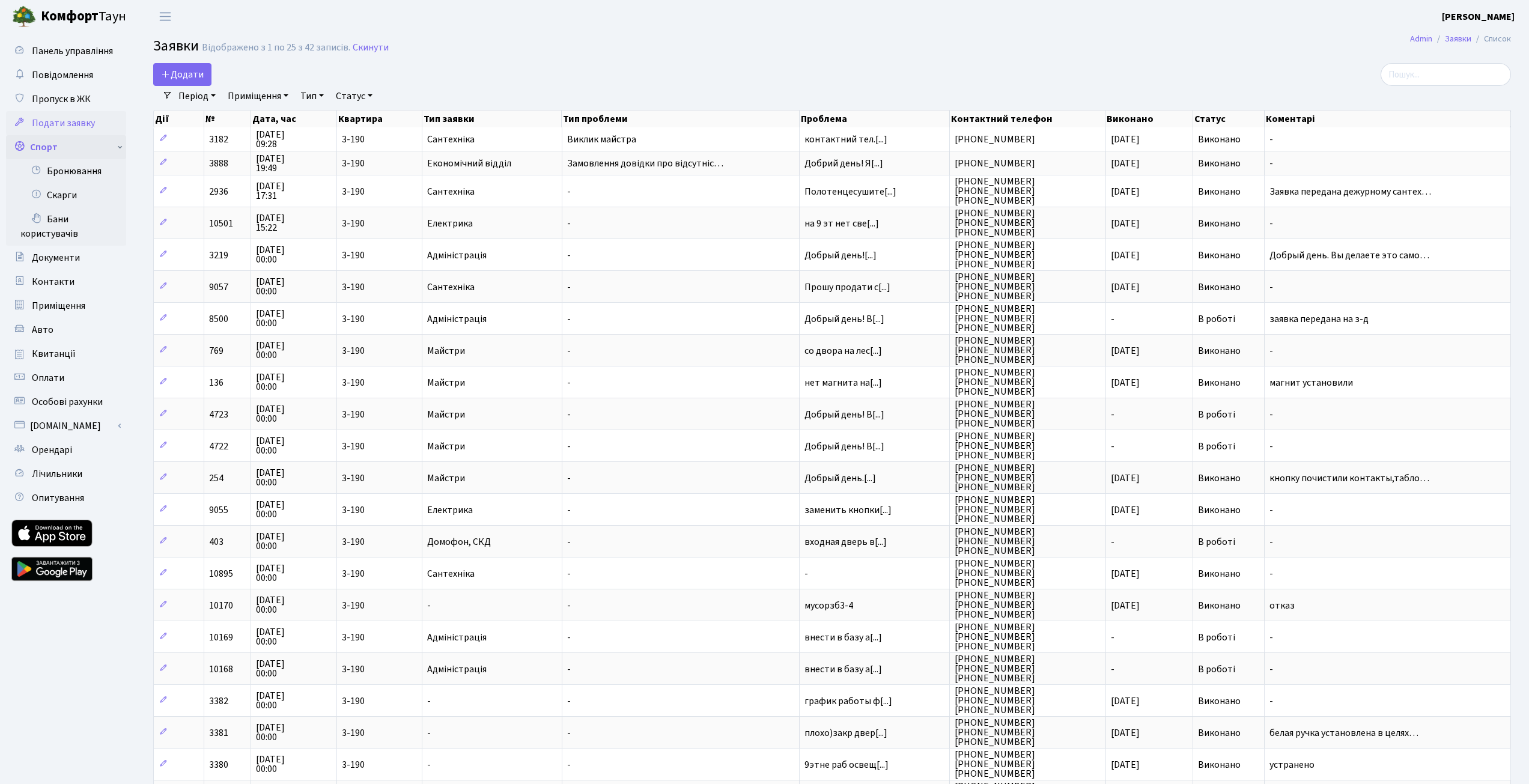
click at [71, 146] on link "Спорт" at bounding box center [66, 147] width 120 height 24
